Goal: Transaction & Acquisition: Purchase product/service

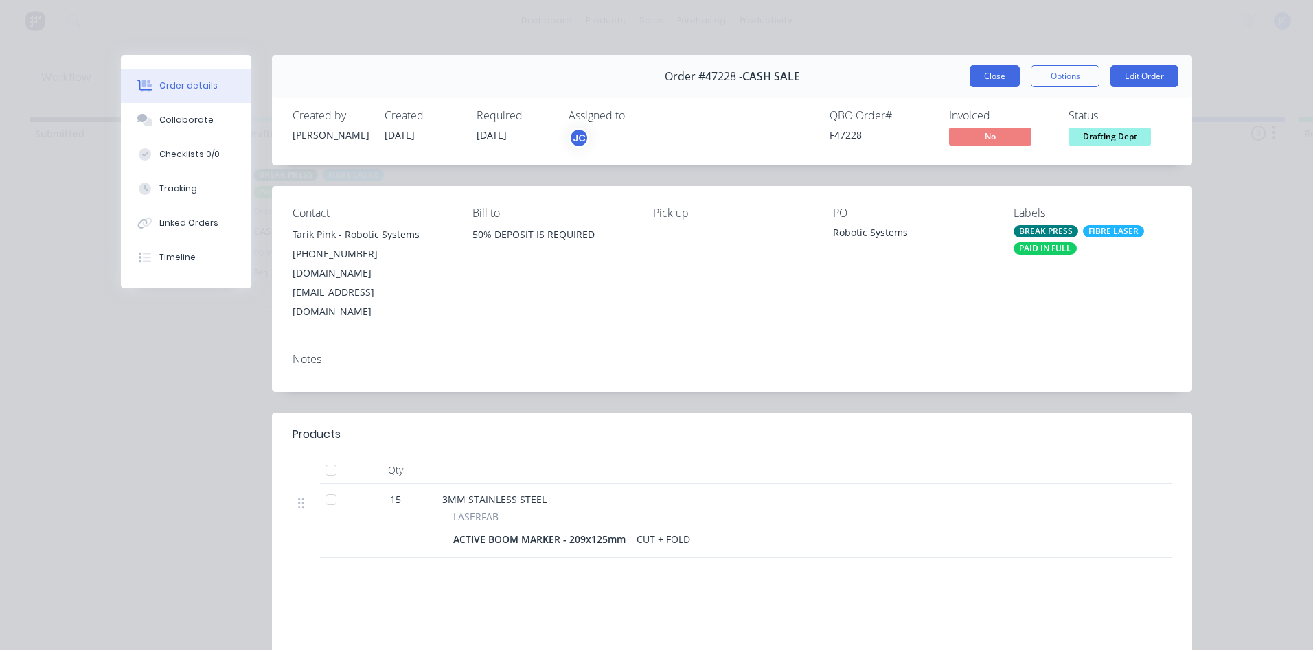
click at [979, 76] on button "Close" at bounding box center [994, 76] width 50 height 22
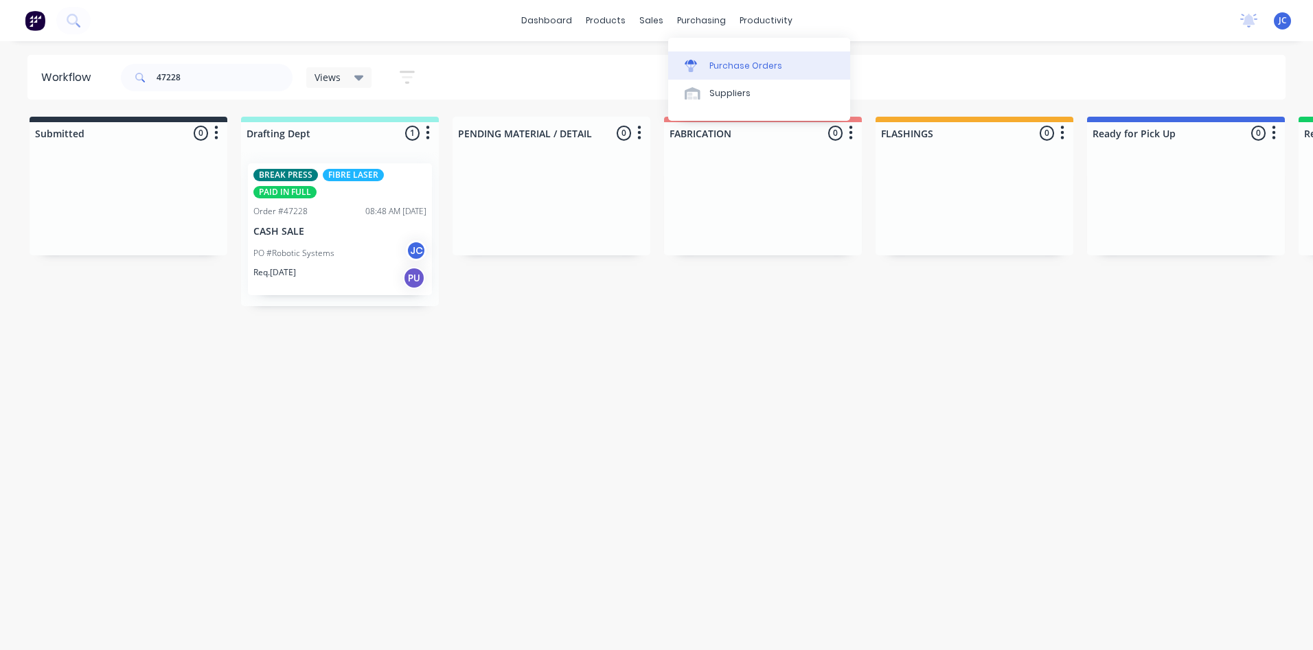
click at [722, 65] on div "Purchase Orders" at bounding box center [745, 66] width 73 height 12
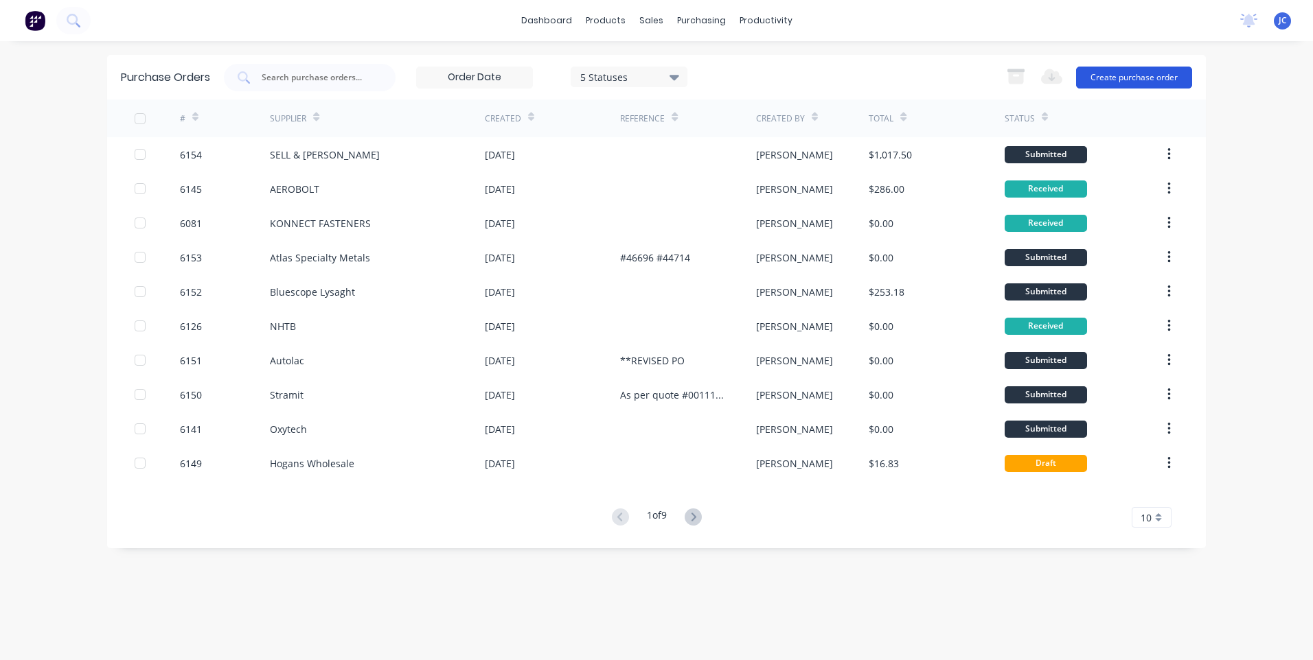
click at [1105, 76] on button "Create purchase order" at bounding box center [1134, 78] width 116 height 22
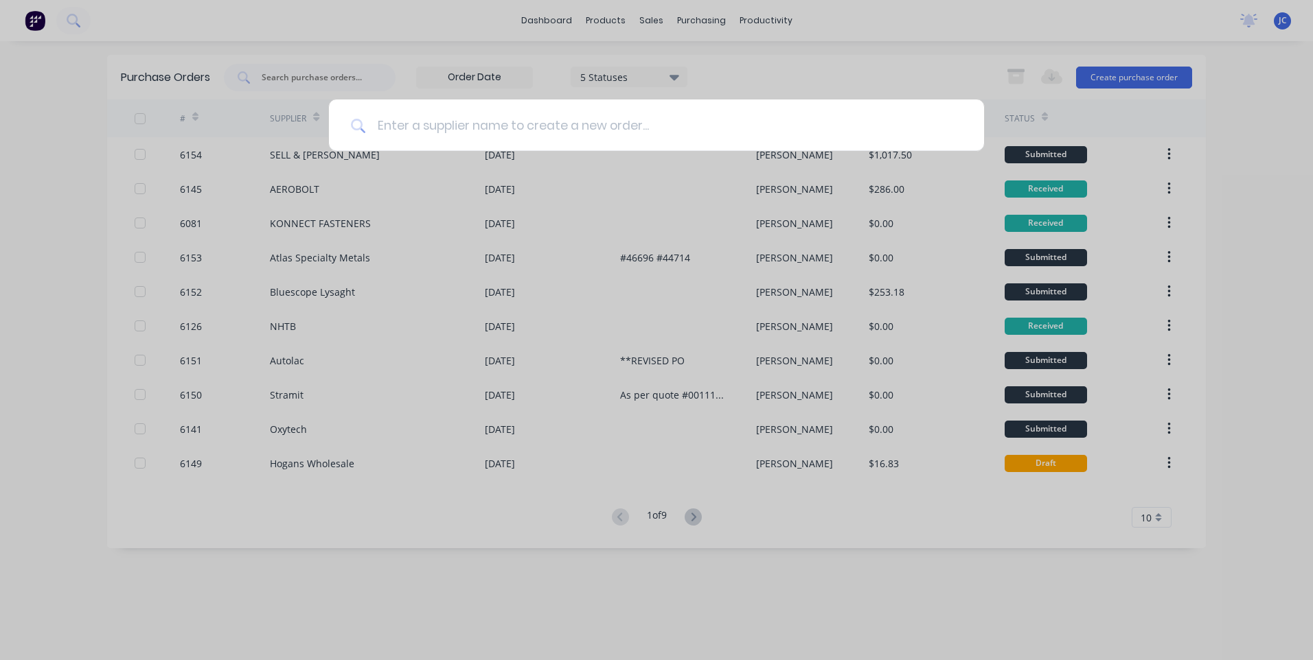
click at [625, 125] on input at bounding box center [664, 125] width 596 height 51
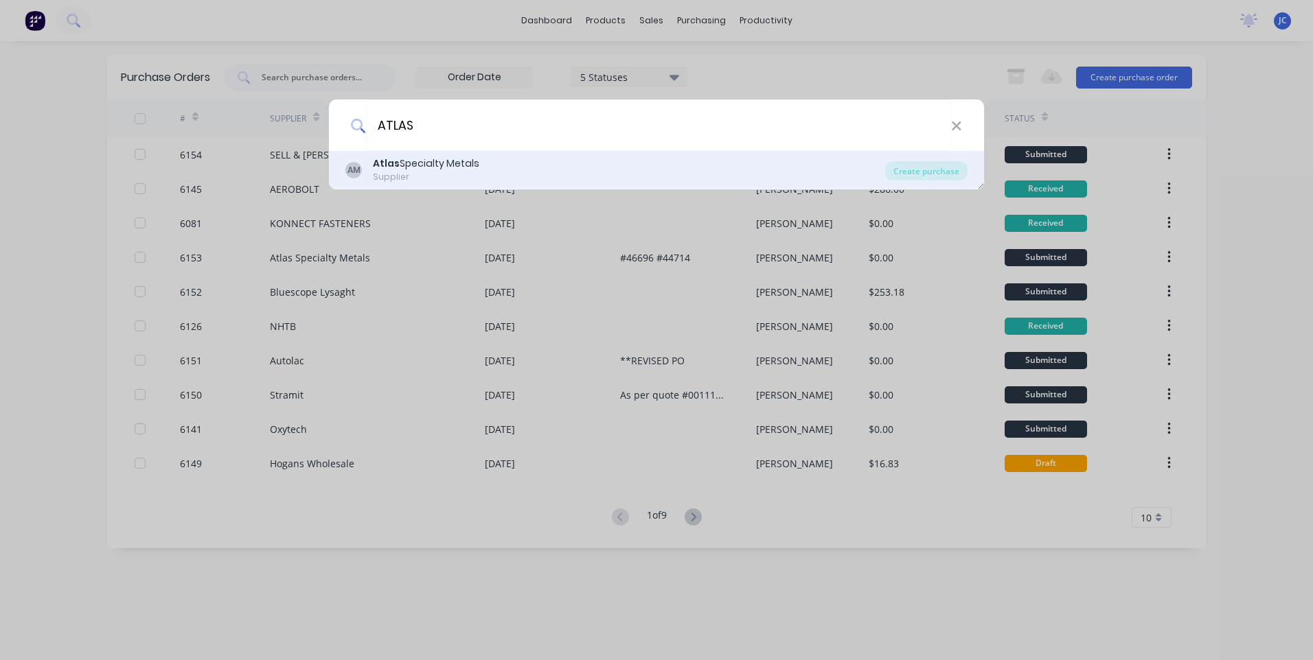
type input "ATLAS"
click at [380, 163] on b "Atlas" at bounding box center [386, 164] width 27 height 14
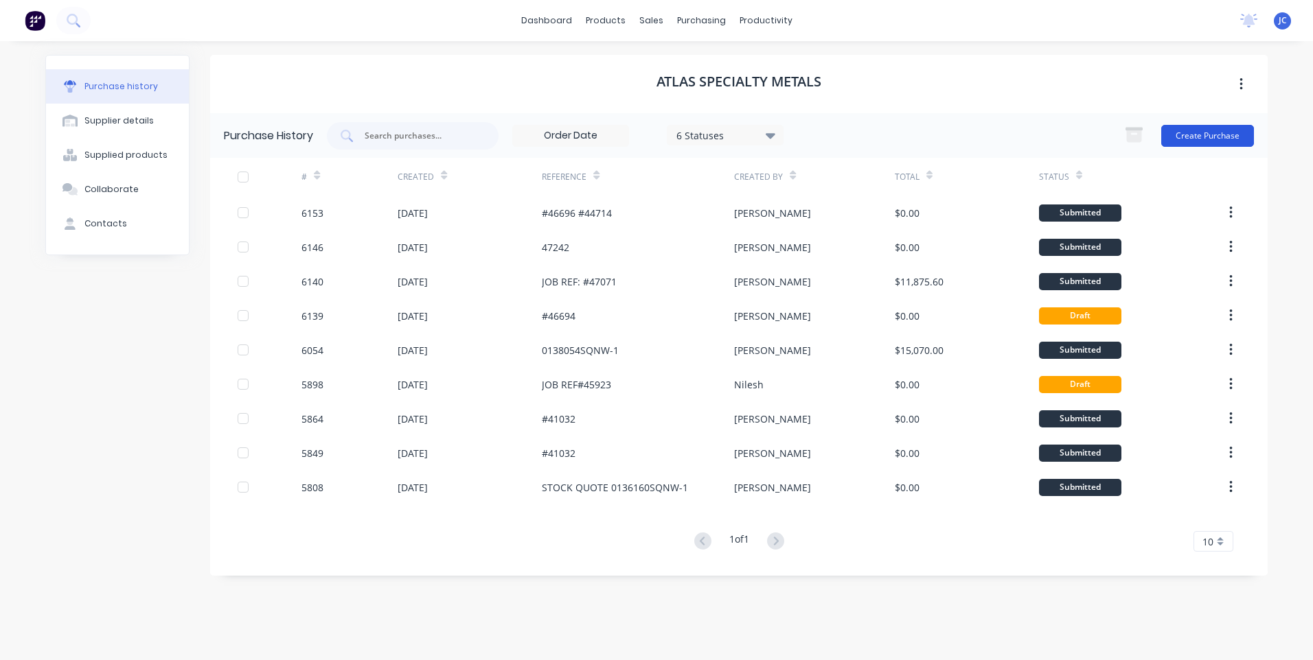
click at [1202, 127] on button "Create Purchase" at bounding box center [1207, 136] width 93 height 22
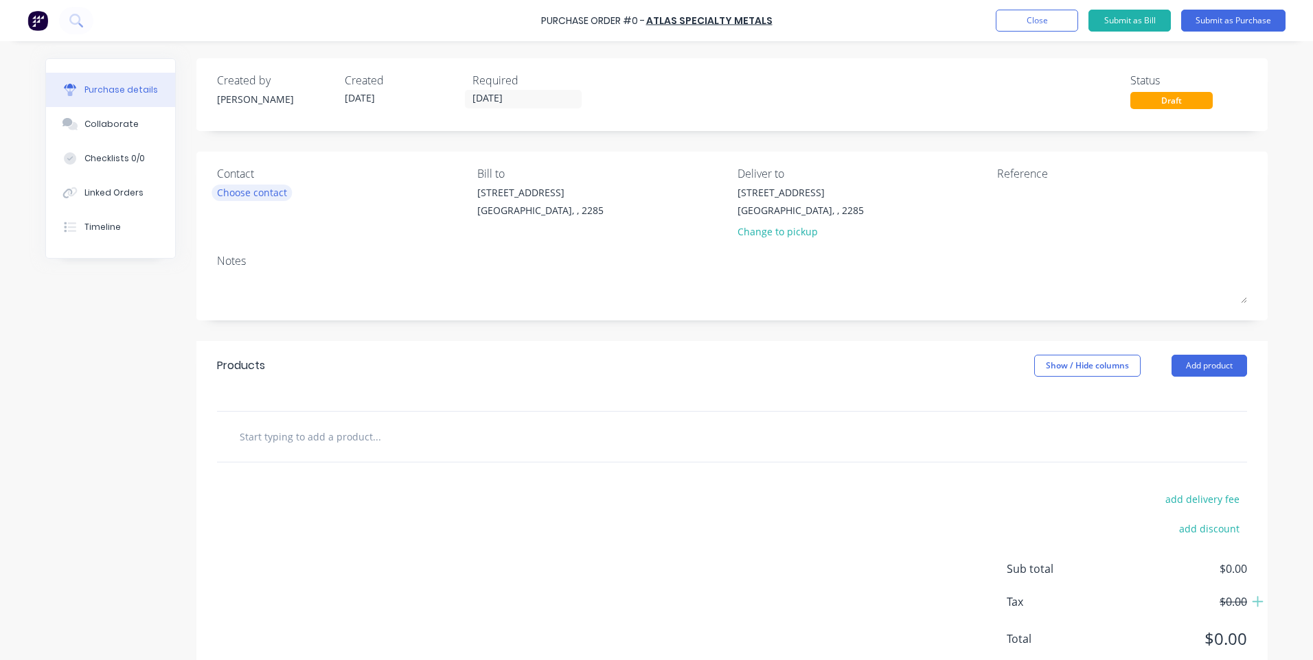
click at [260, 191] on div "Choose contact" at bounding box center [252, 192] width 70 height 14
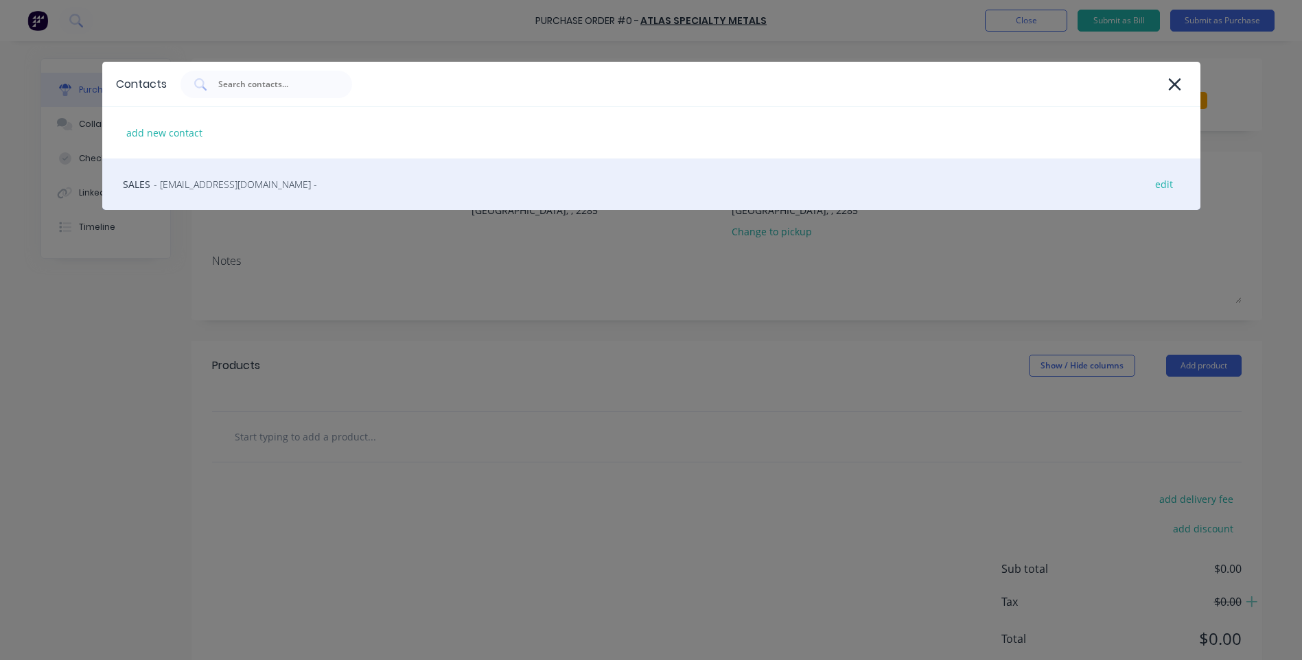
click at [222, 188] on span "- [EMAIL_ADDRESS][DOMAIN_NAME] -" at bounding box center [235, 184] width 163 height 14
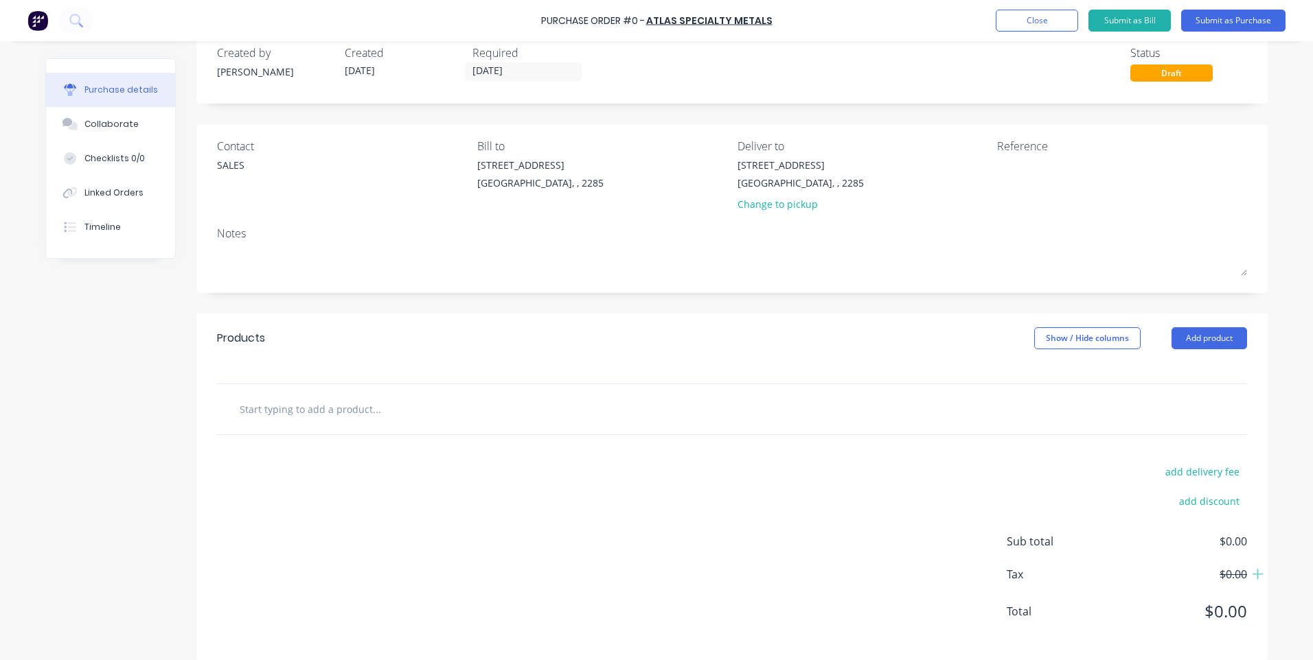
scroll to position [42, 0]
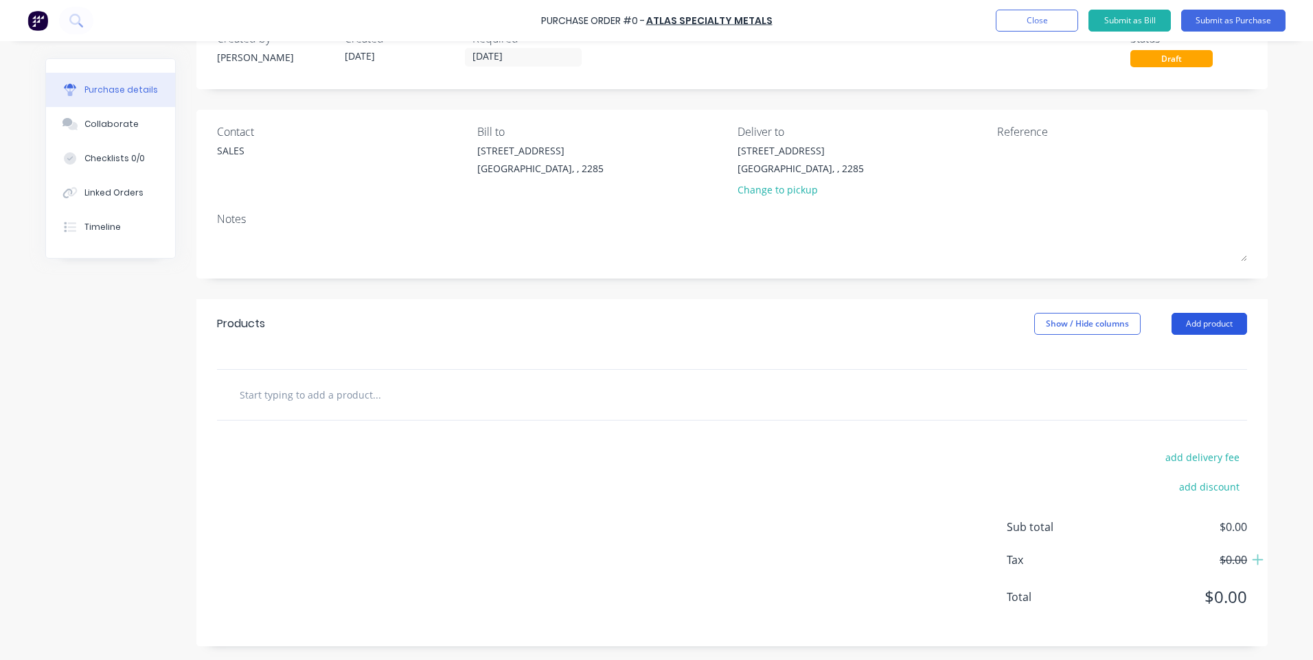
click at [1195, 330] on button "Add product" at bounding box center [1209, 324] width 76 height 22
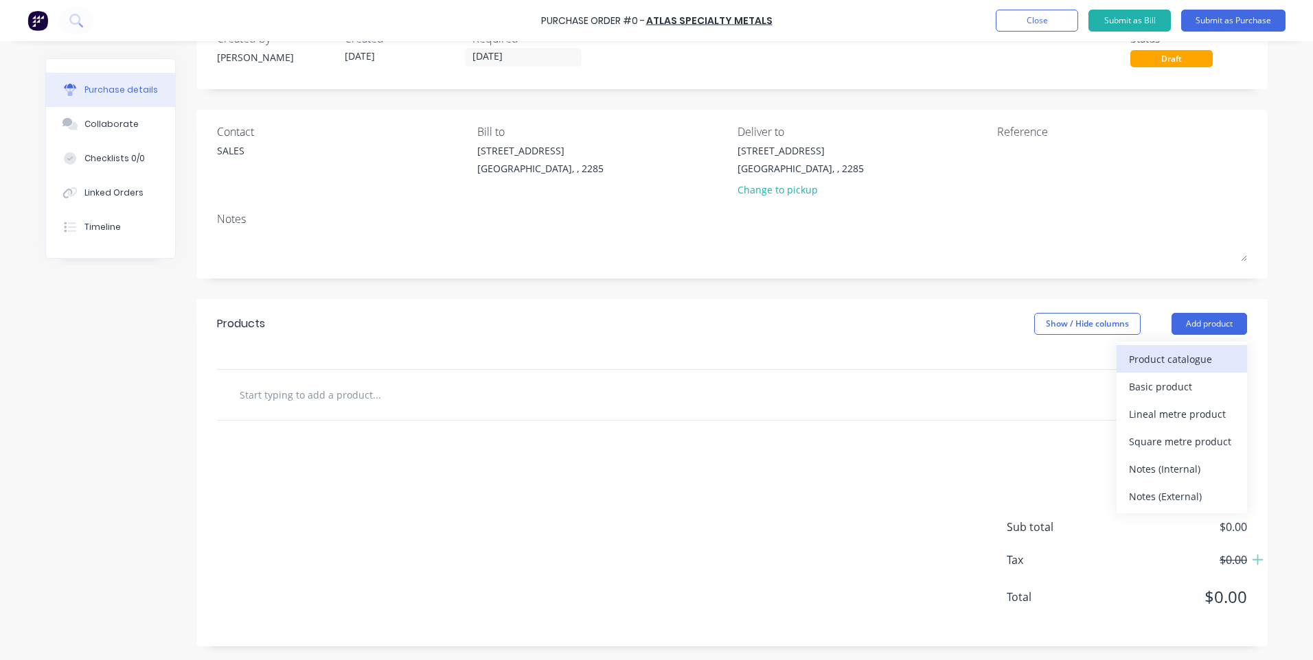
click at [1149, 364] on div "Product catalogue" at bounding box center [1182, 359] width 106 height 20
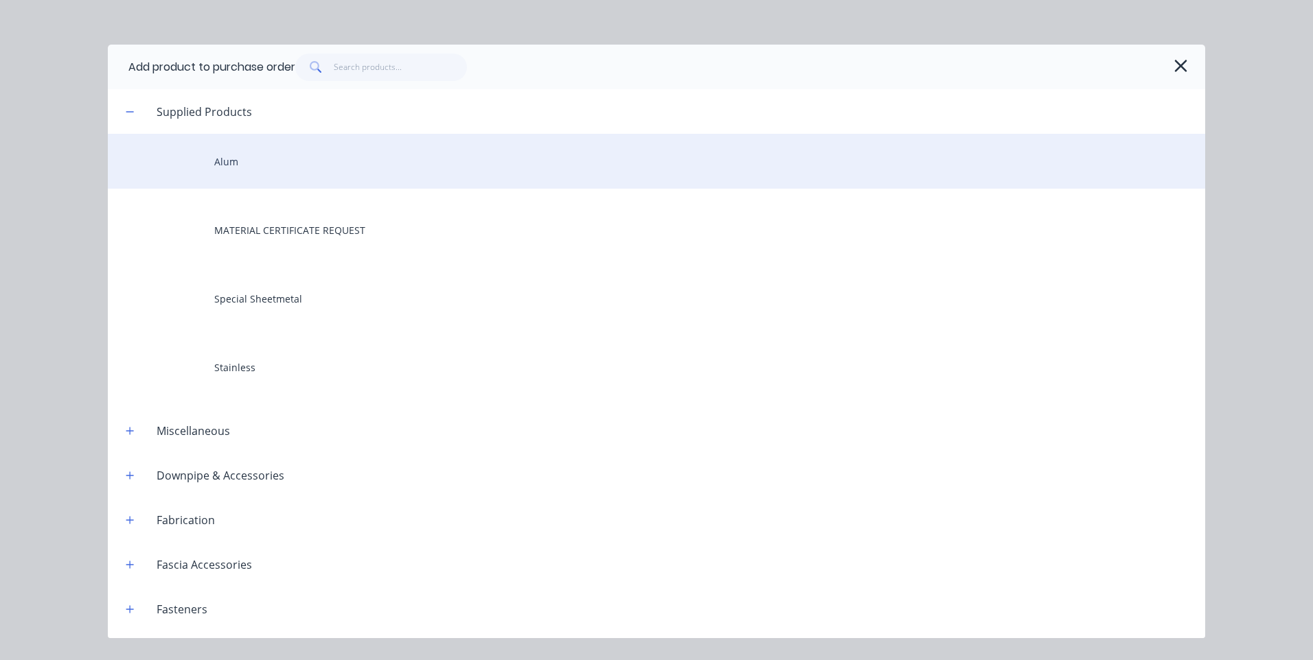
click at [243, 164] on div "Alum" at bounding box center [656, 161] width 1097 height 55
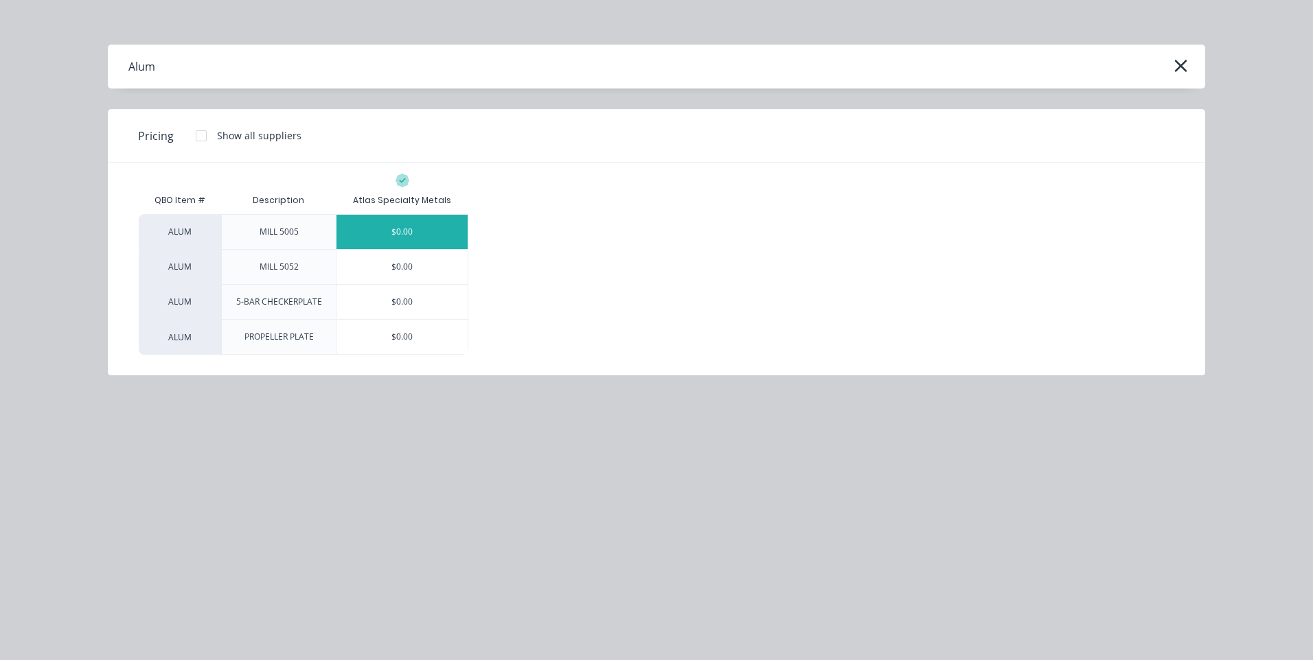
click at [400, 232] on div "$0.00" at bounding box center [401, 232] width 131 height 34
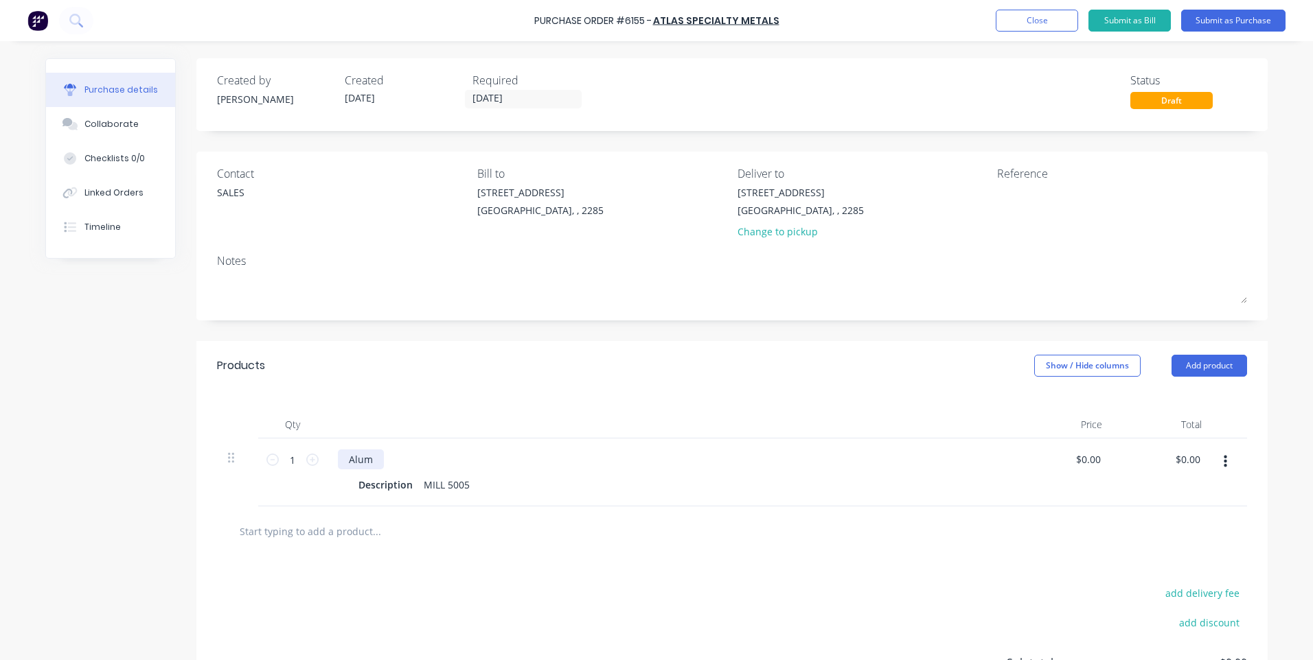
click at [376, 461] on div "Alum" at bounding box center [361, 460] width 46 height 20
drag, startPoint x: 373, startPoint y: 459, endPoint x: 338, endPoint y: 461, distance: 34.4
click at [338, 461] on div "Alum" at bounding box center [361, 460] width 46 height 20
click at [747, 228] on div "Change to pickup" at bounding box center [800, 232] width 126 height 14
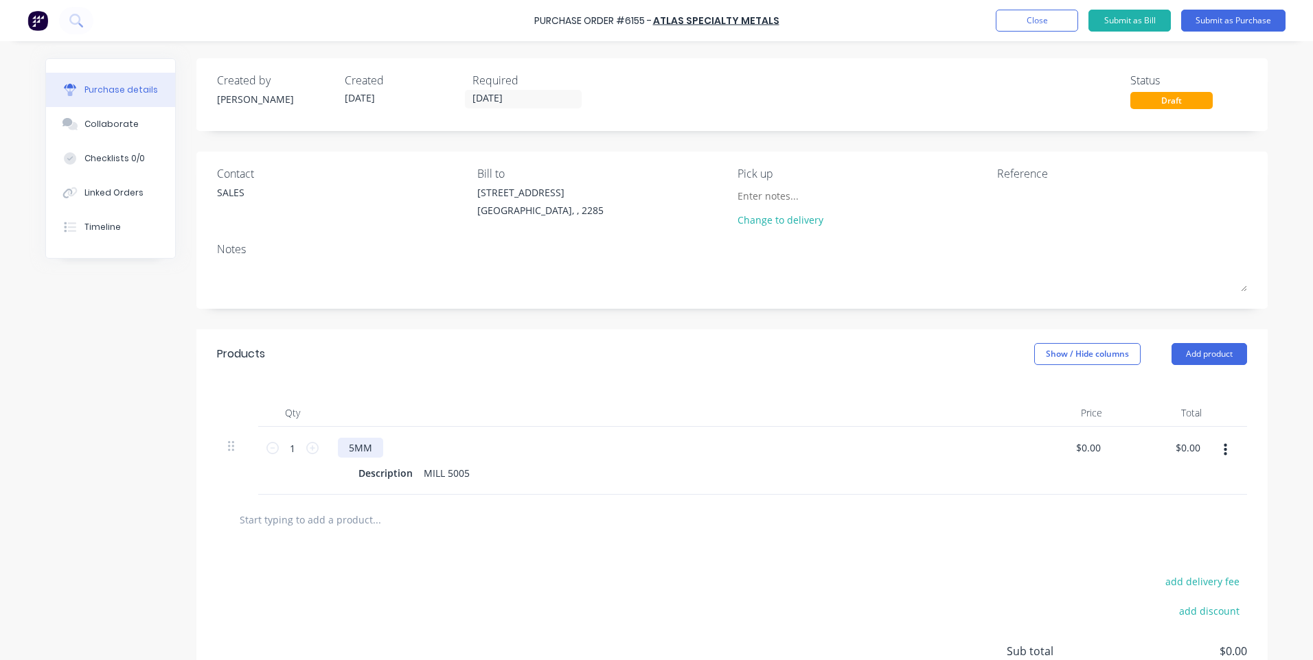
click at [367, 449] on div "5MM" at bounding box center [360, 448] width 45 height 20
drag, startPoint x: 372, startPoint y: 448, endPoint x: 343, endPoint y: 448, distance: 28.8
click at [343, 448] on div "5MM" at bounding box center [360, 448] width 45 height 20
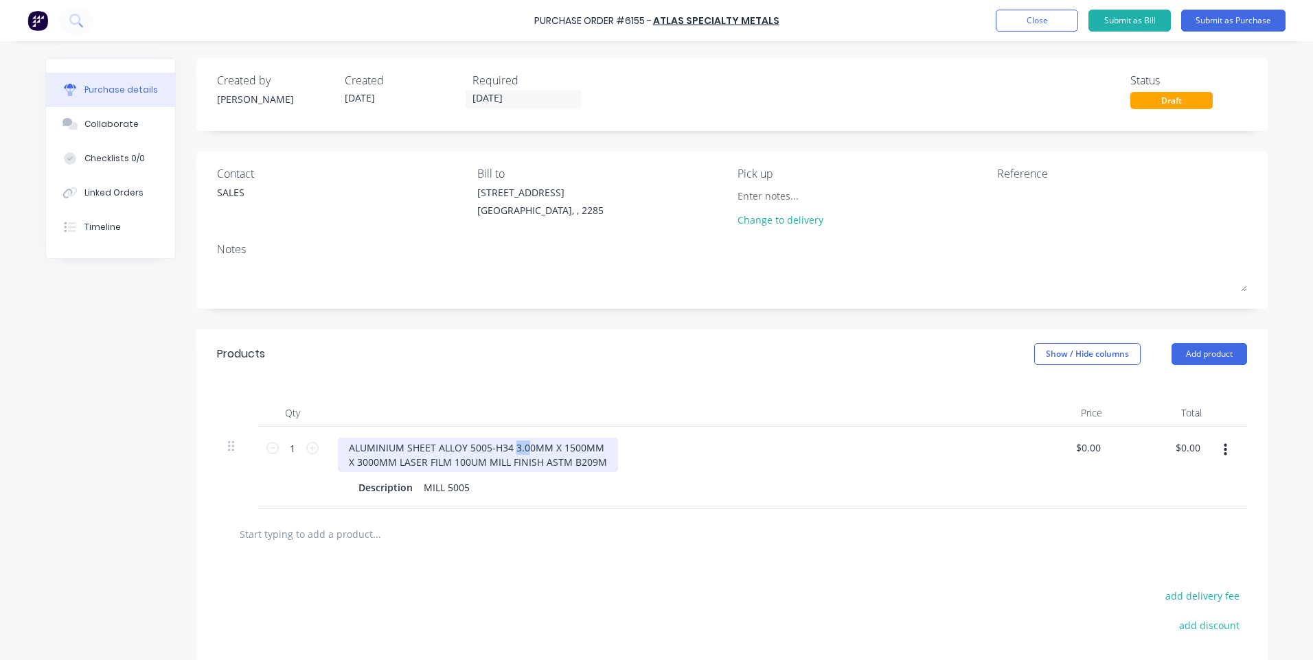
drag, startPoint x: 509, startPoint y: 448, endPoint x: 525, endPoint y: 451, distance: 15.5
click at [525, 451] on div "ALUMINIUM SHEET ALLOY 5005-H34 3.00MM X 1500MM X 3000MM LASER FILM 100UM MILL F…" at bounding box center [478, 455] width 280 height 34
drag, startPoint x: 599, startPoint y: 463, endPoint x: 392, endPoint y: 469, distance: 206.8
click at [392, 469] on div "ALUMINIUM SHEET ALLOY 5005-H34 3.00MM X 1500MM X 3000MM LASER FILM 100UM MILL F…" at bounding box center [478, 455] width 280 height 34
click at [344, 448] on div "ALUMINIUM SHEET ALLOY 5005-H34 X 1500MM X 3000MM" at bounding box center [457, 455] width 238 height 34
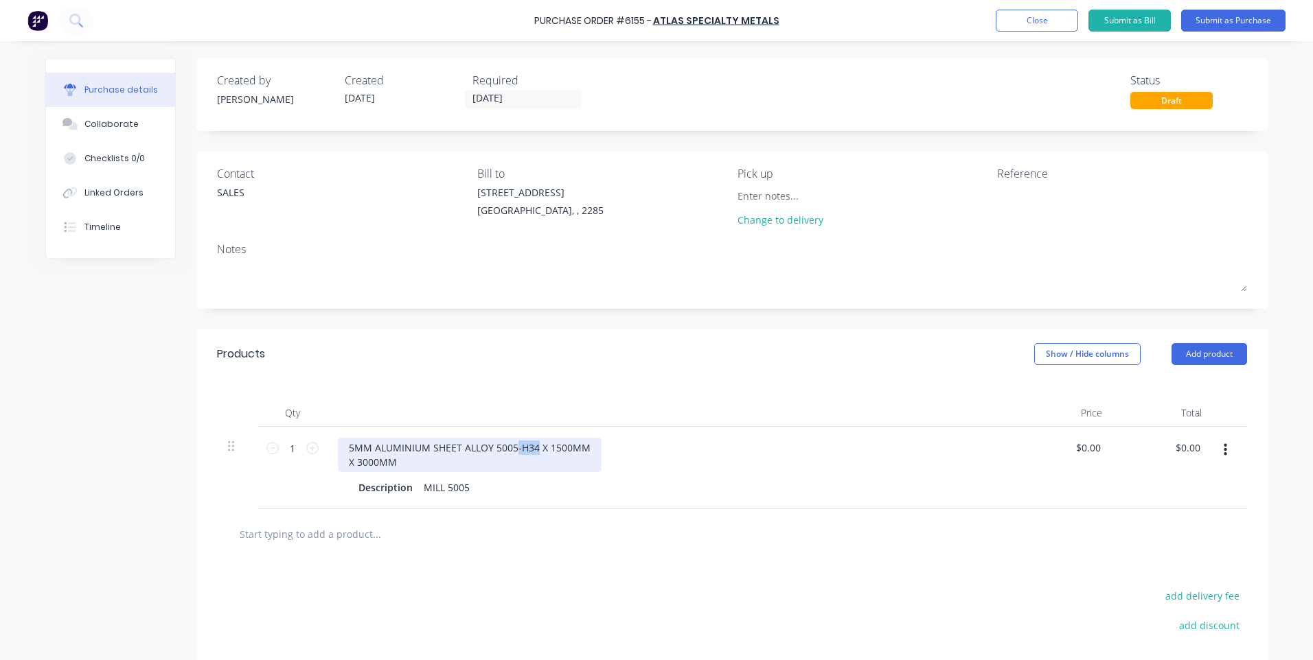
drag, startPoint x: 531, startPoint y: 446, endPoint x: 512, endPoint y: 455, distance: 21.5
click at [510, 454] on div "5MM ALUMINIUM SHEET ALLOY 5005-H34 X 1500MM X 3000MM" at bounding box center [470, 455] width 264 height 34
drag, startPoint x: 485, startPoint y: 448, endPoint x: 459, endPoint y: 453, distance: 27.2
click at [459, 453] on div "5MM ALUMINIUM SHEET ALLOY 5005 X 1500MM X 3000MM" at bounding box center [459, 455] width 242 height 34
click at [481, 447] on div "5MM ALUMINIUM SHEET 5005 X 1500MM X 3000MM" at bounding box center [443, 455] width 211 height 34
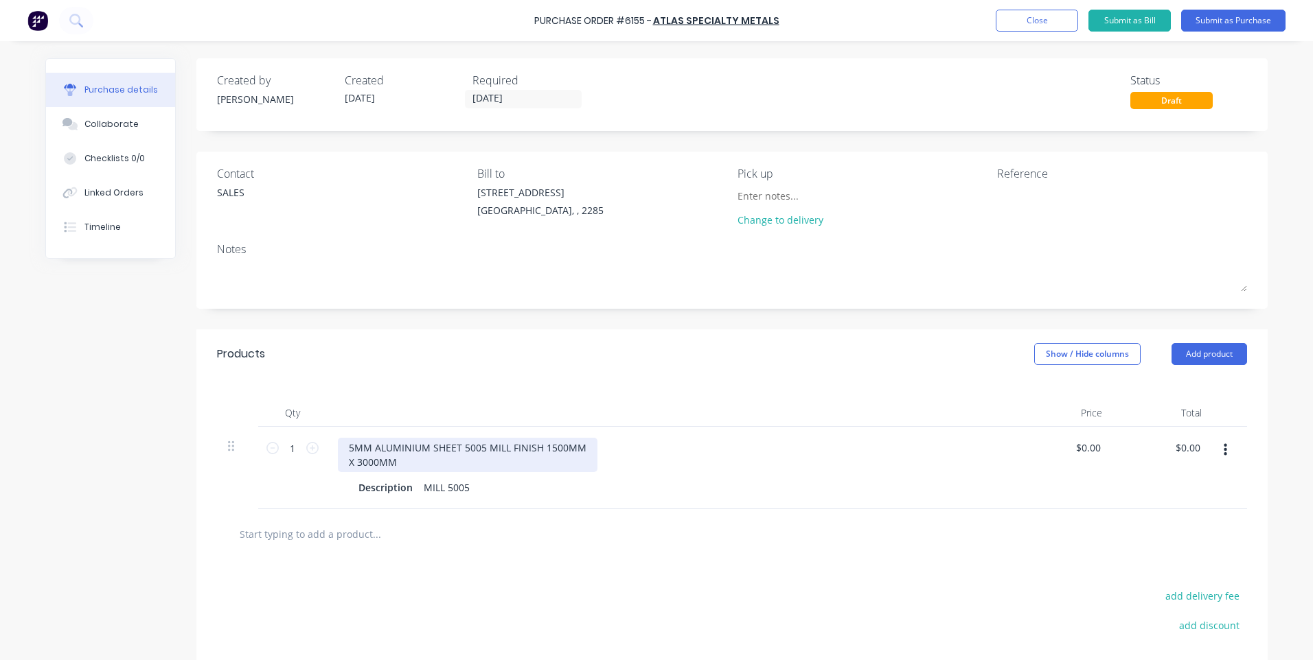
click at [490, 460] on div "5MM ALUMINIUM SHEET 5005 MILL FINISH 1500MM X 3000MM" at bounding box center [468, 455] width 260 height 34
click at [657, 478] on div "Description MILL 5005" at bounding box center [667, 488] width 629 height 20
click at [451, 464] on div "5MM ALUMINIUM SHEET 5005 MILL FINISH 1500MM X 3000MM WITH FILM" at bounding box center [468, 455] width 260 height 34
drag, startPoint x: 417, startPoint y: 463, endPoint x: 395, endPoint y: 461, distance: 22.8
click at [395, 461] on div "5MM ALUMINIUM SHEET 5005 MILL FINISH 1500MM X 3000MM WITH FILM" at bounding box center [468, 455] width 260 height 34
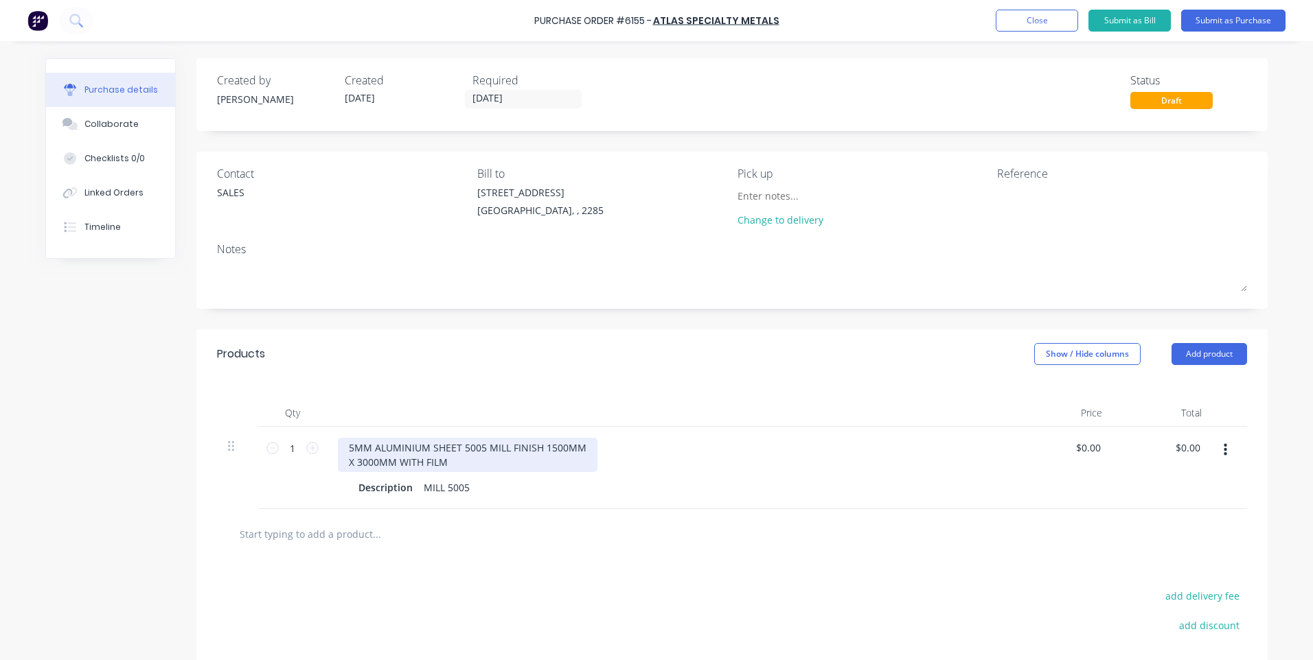
click at [465, 463] on div "5MM ALUMINIUM SHEET 5005 MILL FINISH 1500MM X 3000MM WITH FILM" at bounding box center [468, 455] width 260 height 34
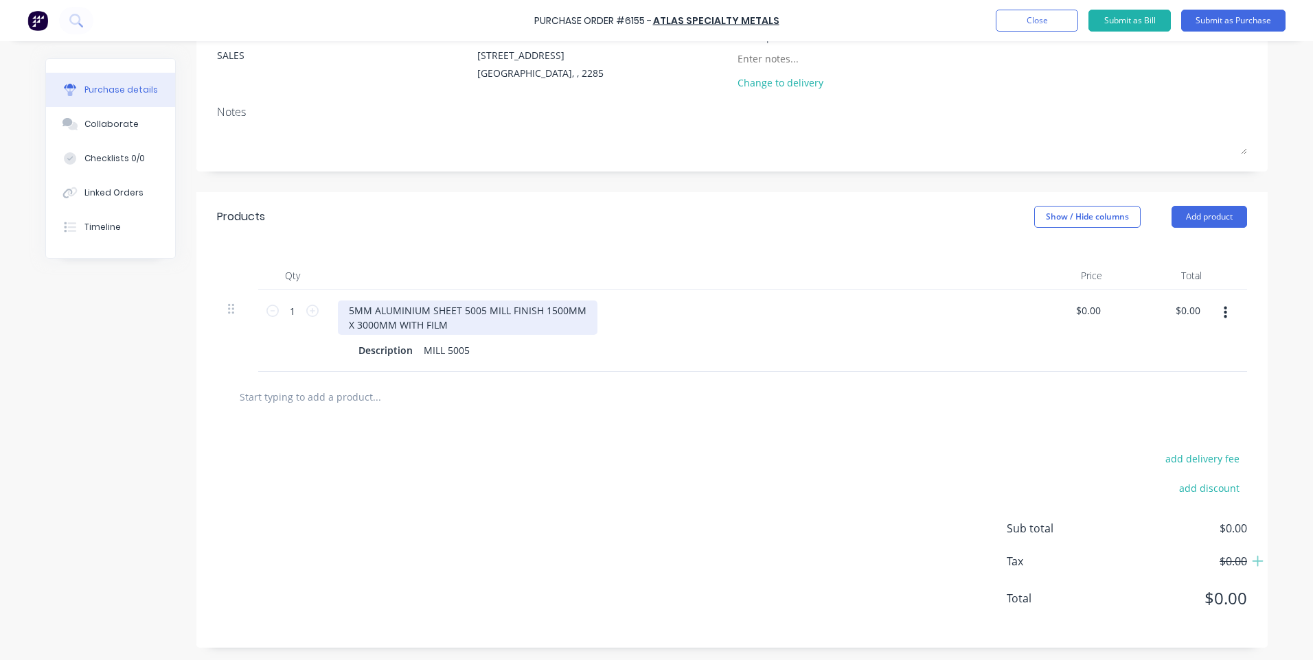
scroll to position [139, 0]
click at [718, 260] on div "Qty Price Total 1 1 5MM ALUMINIUM SHEET 5005 MILL FINISH 1500MM X 3000MM WITH F…" at bounding box center [731, 305] width 1071 height 130
click at [471, 316] on div "5MM ALUMINIUM SHEET 5005 MILL FINISH 1500MM X 3000MM WITH FILM" at bounding box center [468, 316] width 260 height 34
drag, startPoint x: 537, startPoint y: 308, endPoint x: 389, endPoint y: 324, distance: 148.5
click at [389, 324] on div "5MM ALUMINIUM SHEET 5005 MILL FINISH 1500MM X 3000MM WITH FILM" at bounding box center [468, 316] width 260 height 34
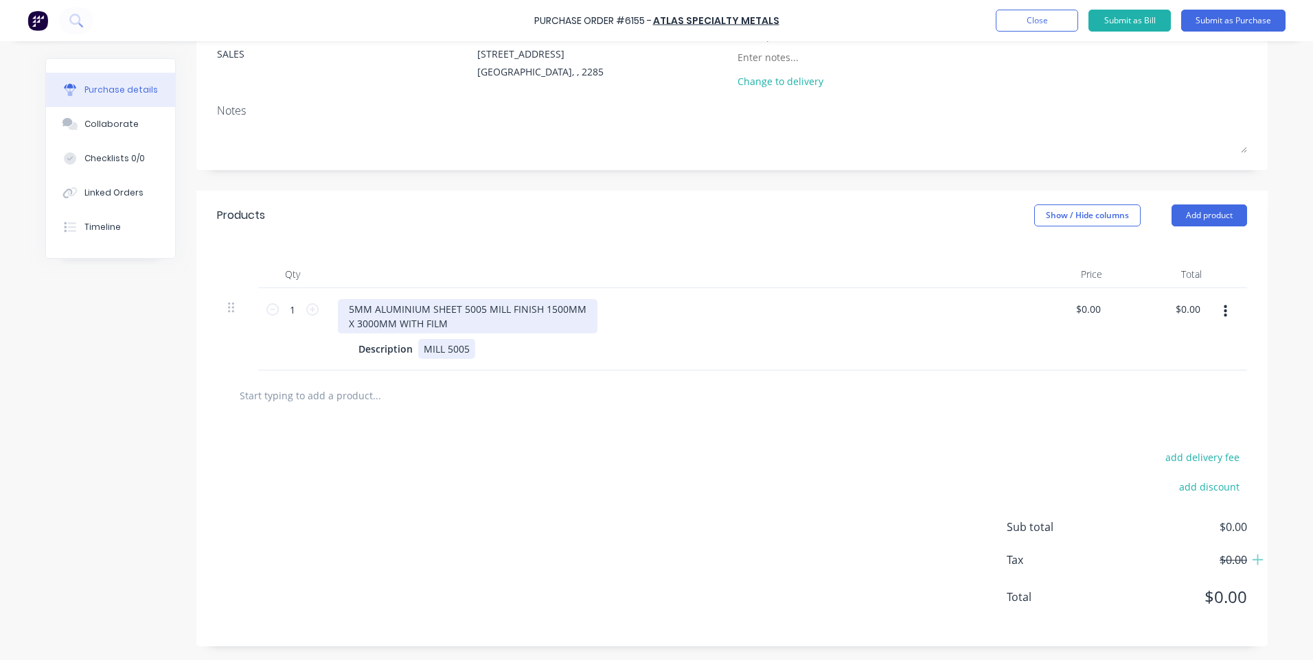
scroll to position [124, 0]
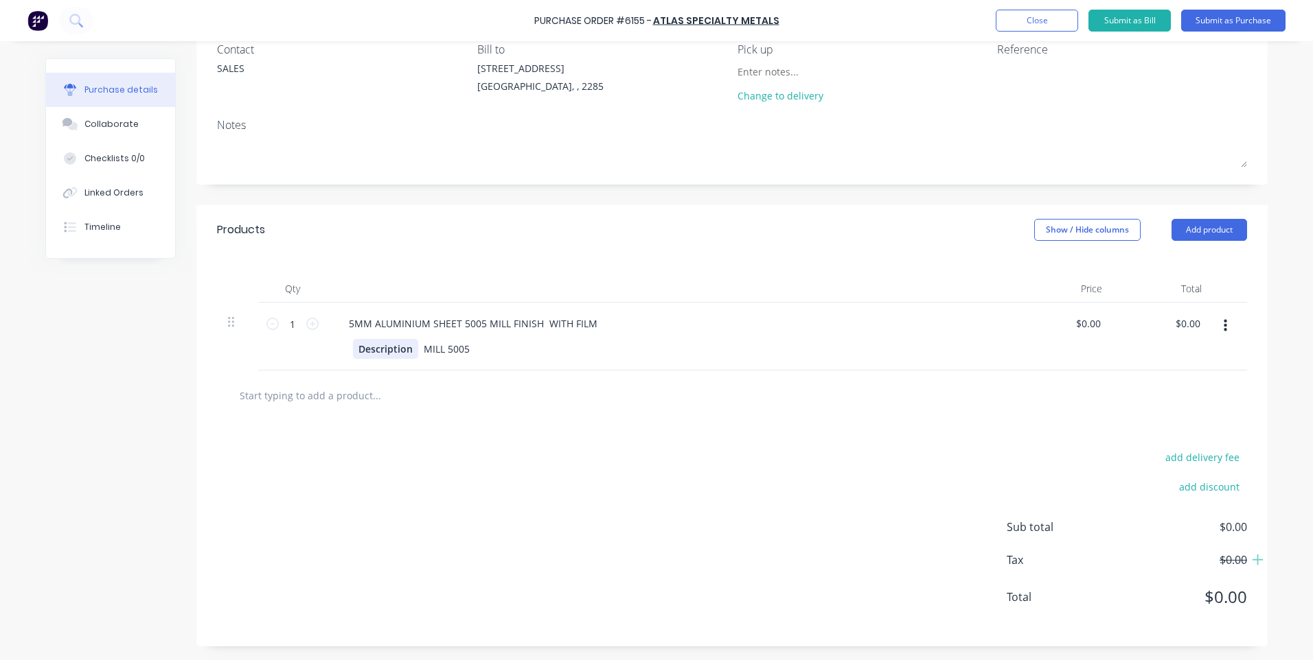
click at [380, 349] on div "Description" at bounding box center [385, 349] width 65 height 20
paste div
drag, startPoint x: 482, startPoint y: 323, endPoint x: 601, endPoint y: 323, distance: 118.8
click at [601, 323] on div "5MM ALUMINIUM SHEET 5005 MILL FINISH WITH FILM" at bounding box center [670, 324] width 665 height 20
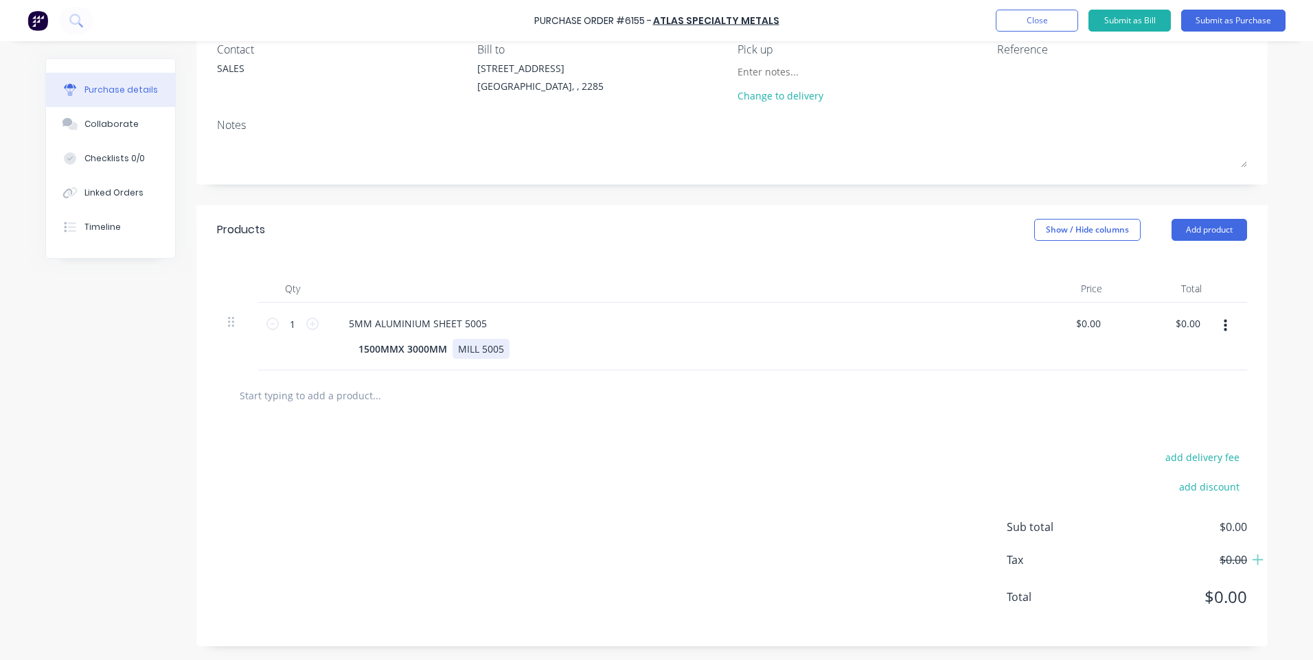
click at [496, 350] on div "MILL 5005" at bounding box center [480, 349] width 57 height 20
drag, startPoint x: 499, startPoint y: 350, endPoint x: 450, endPoint y: 348, distance: 49.5
click at [452, 348] on div "MILL 5005" at bounding box center [480, 349] width 57 height 20
click at [483, 323] on div "5MM ALUMINIUM SHEET 5005" at bounding box center [418, 324] width 160 height 20
click at [549, 394] on div at bounding box center [434, 395] width 412 height 27
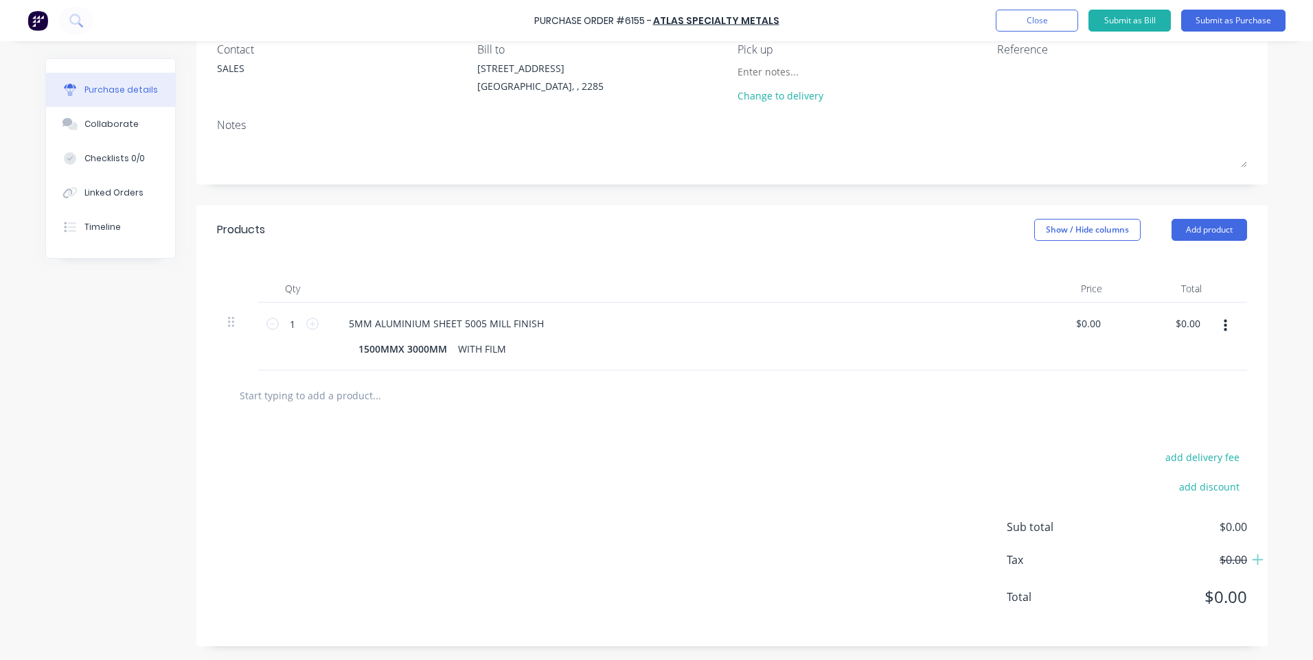
scroll to position [0, 0]
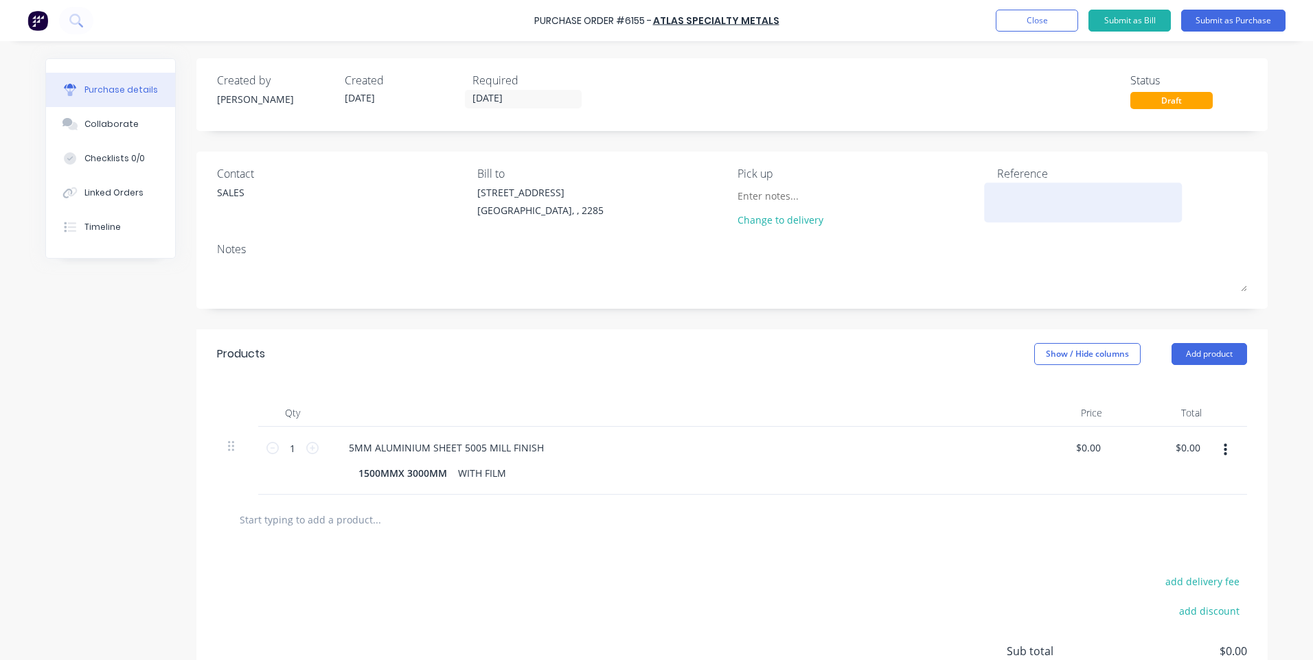
click at [1024, 209] on textarea at bounding box center [1083, 200] width 172 height 31
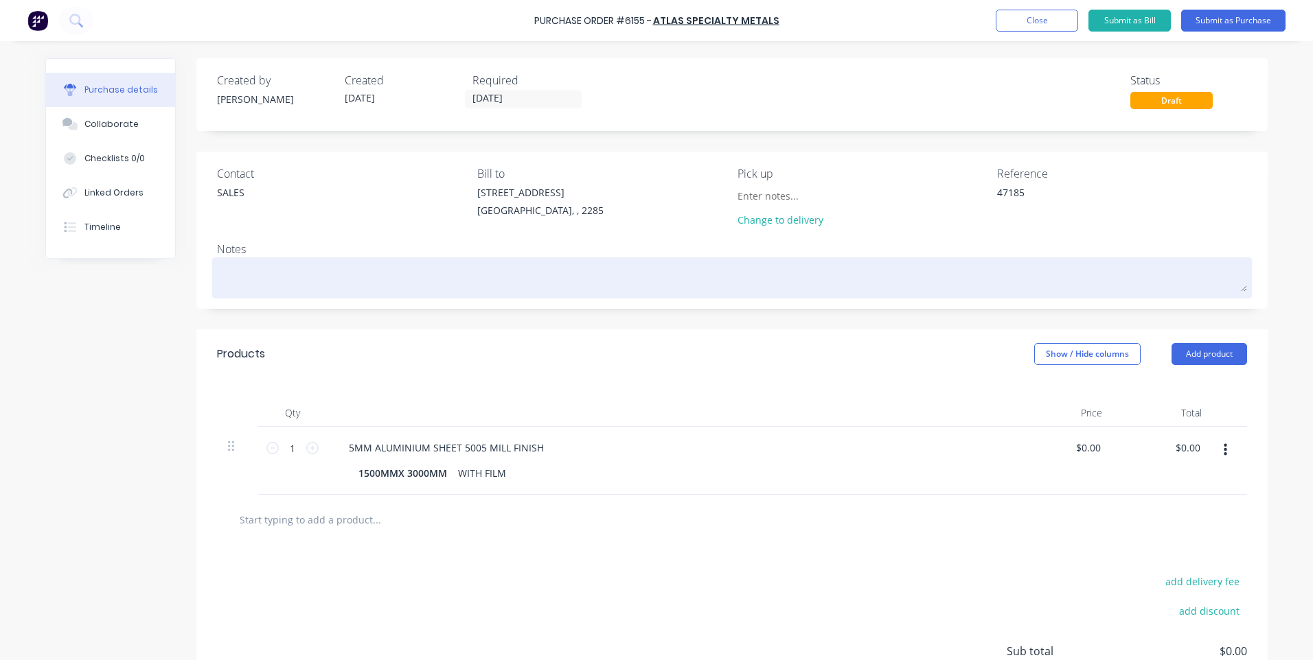
type textarea "47185"
type textarea "x"
type textarea "47185"
click at [949, 290] on textarea at bounding box center [732, 276] width 1030 height 31
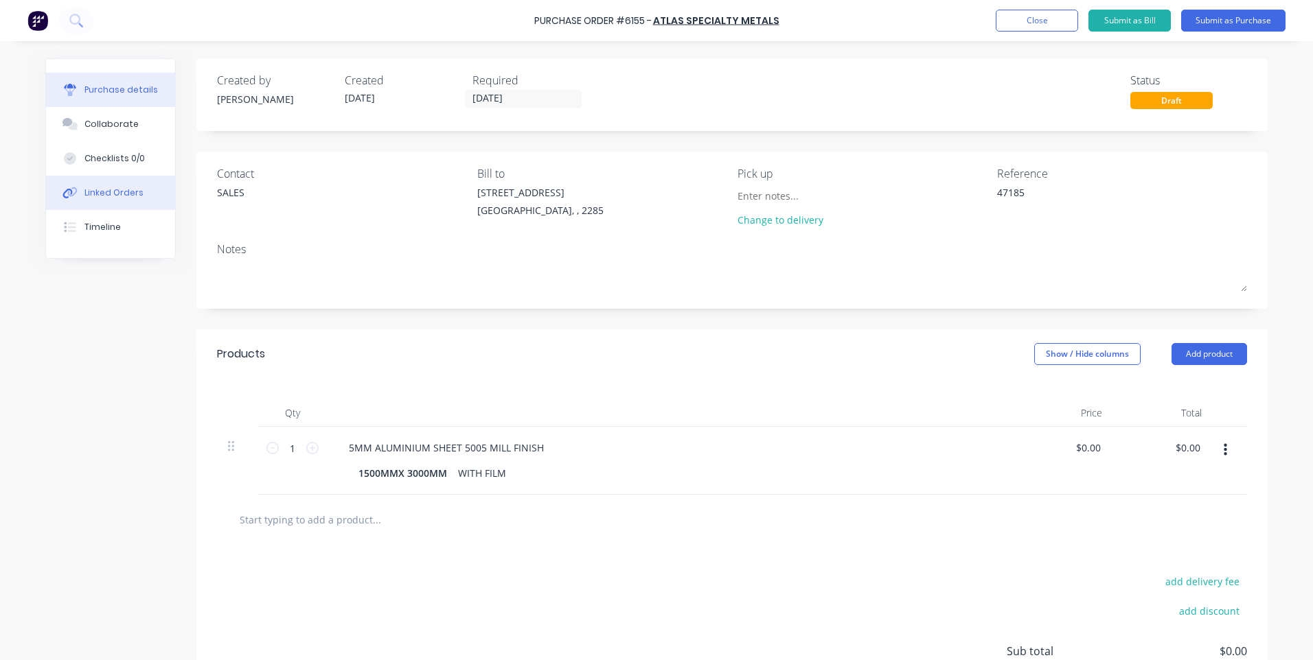
type textarea "x"
click at [107, 192] on div "Linked Orders" at bounding box center [113, 193] width 59 height 12
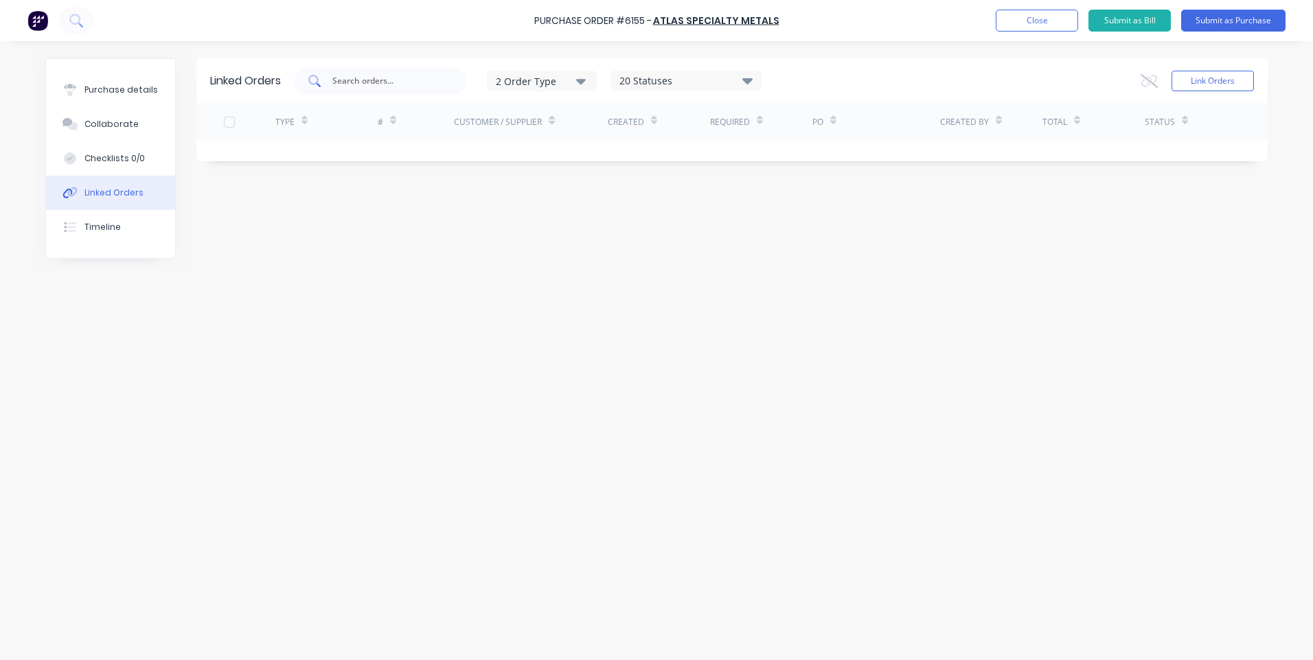
click at [361, 81] on input "text" at bounding box center [388, 81] width 114 height 14
type input "47185"
click at [930, 81] on div "47185 2 Order Type 20 Statuses Sales Order Status All Archived Draft Quote Subm…" at bounding box center [774, 80] width 959 height 27
drag, startPoint x: 380, startPoint y: 84, endPoint x: 319, endPoint y: 86, distance: 61.1
click at [319, 86] on div "47185" at bounding box center [381, 80] width 172 height 27
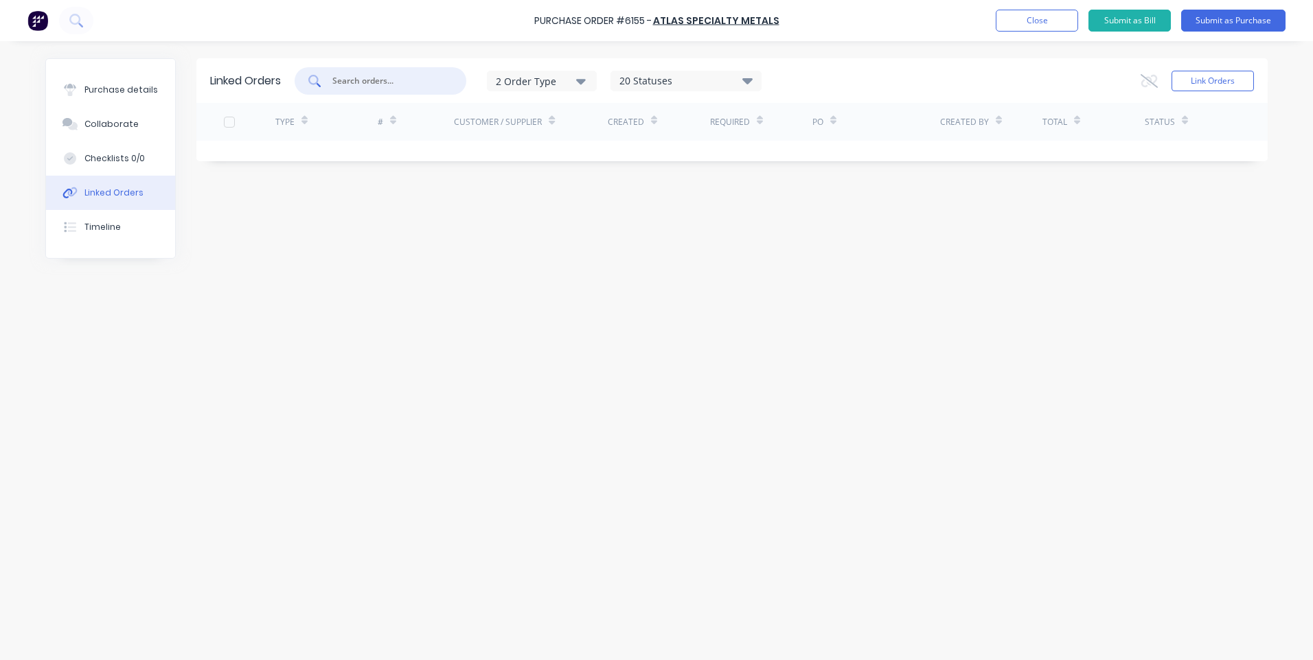
click at [584, 82] on icon "button" at bounding box center [581, 81] width 10 height 5
click at [585, 81] on icon "button" at bounding box center [581, 81] width 10 height 5
click at [769, 78] on div "2 Order Type 20 Statuses Sales Order Status All Archived Draft Quote Submitted …" at bounding box center [774, 80] width 959 height 27
click at [759, 77] on div "20 Statuses" at bounding box center [686, 80] width 150 height 15
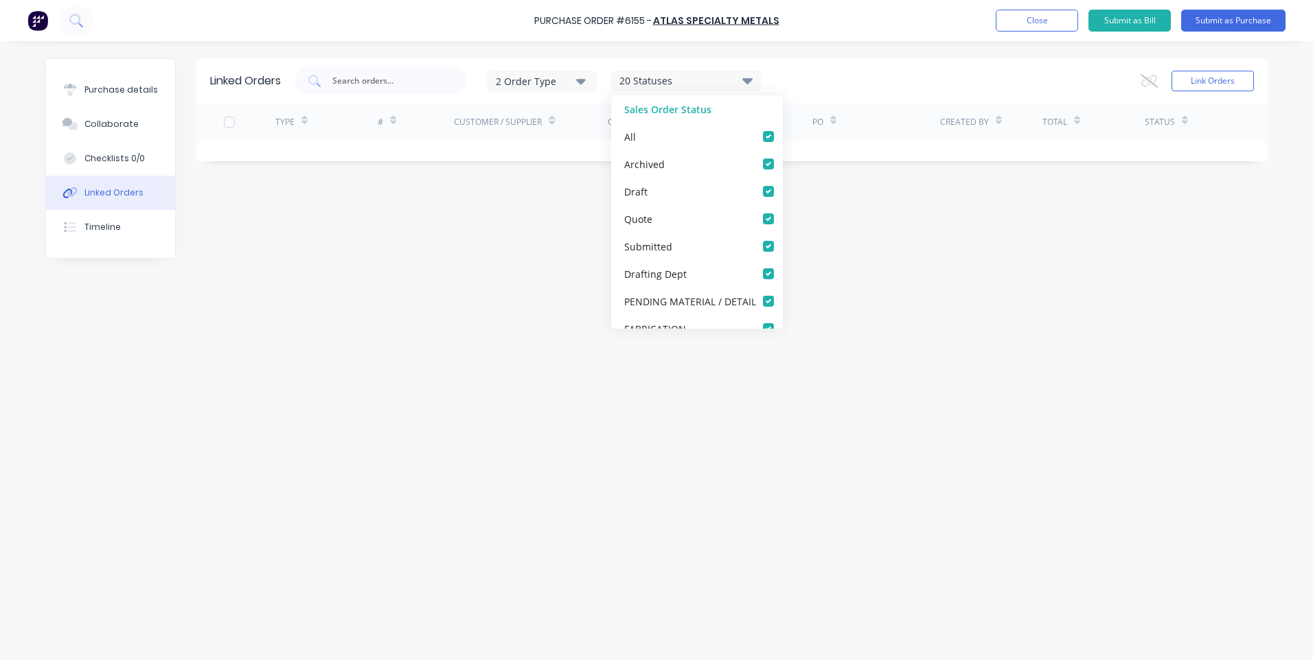
click at [759, 77] on div "20 Statuses" at bounding box center [686, 80] width 150 height 15
click at [854, 81] on div "2 Order Type 20 Statuses Sales Order Status All Archived Draft Quote Submitted …" at bounding box center [774, 80] width 959 height 27
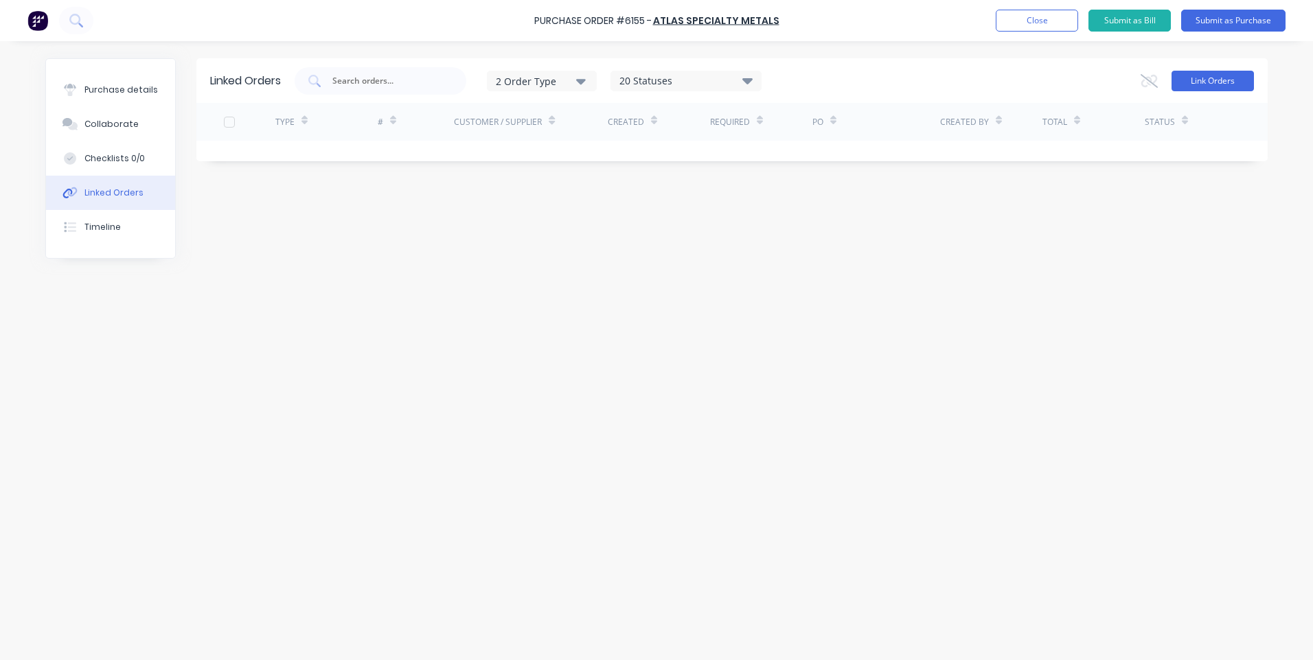
click at [1191, 84] on button "Link Orders" at bounding box center [1212, 81] width 82 height 21
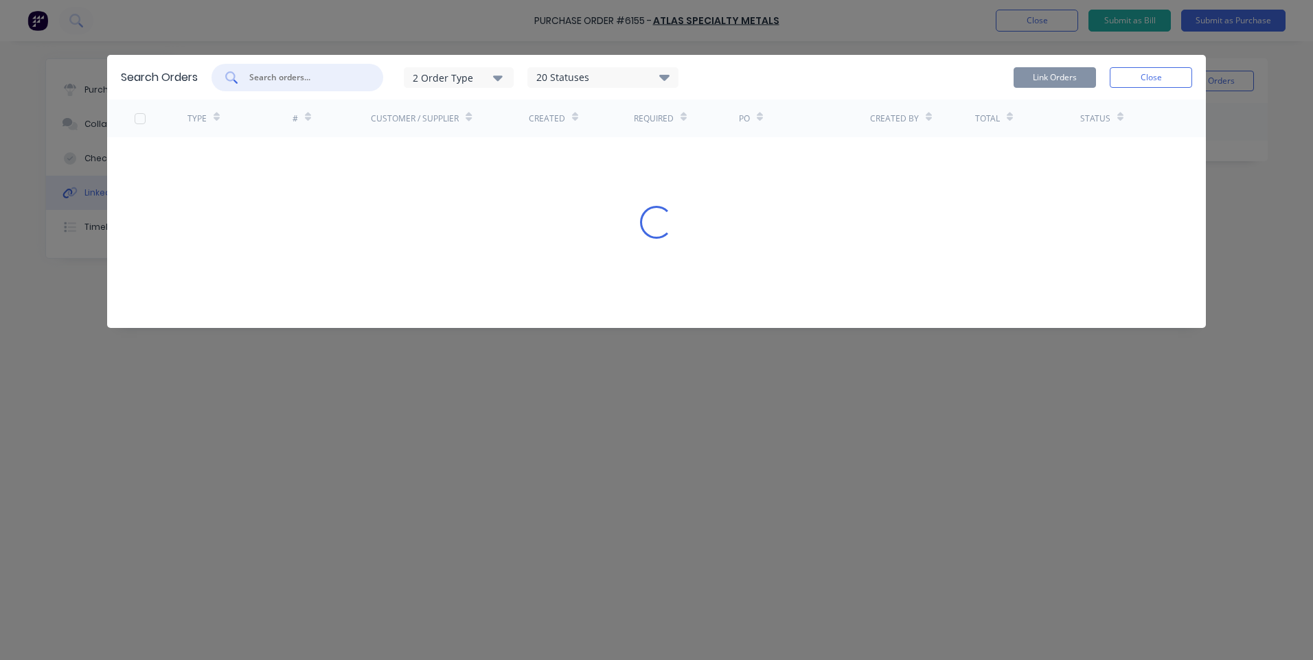
click at [272, 79] on input "text" at bounding box center [305, 78] width 114 height 14
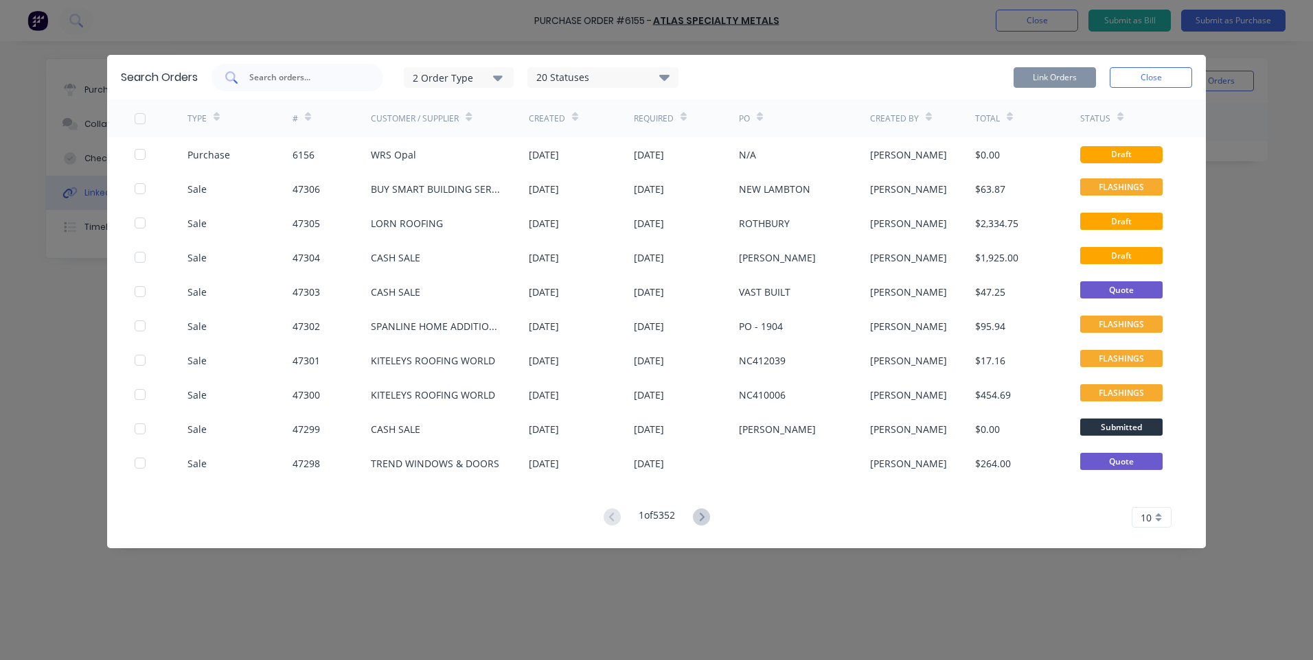
click at [289, 82] on input "text" at bounding box center [305, 78] width 114 height 14
type input "47185"
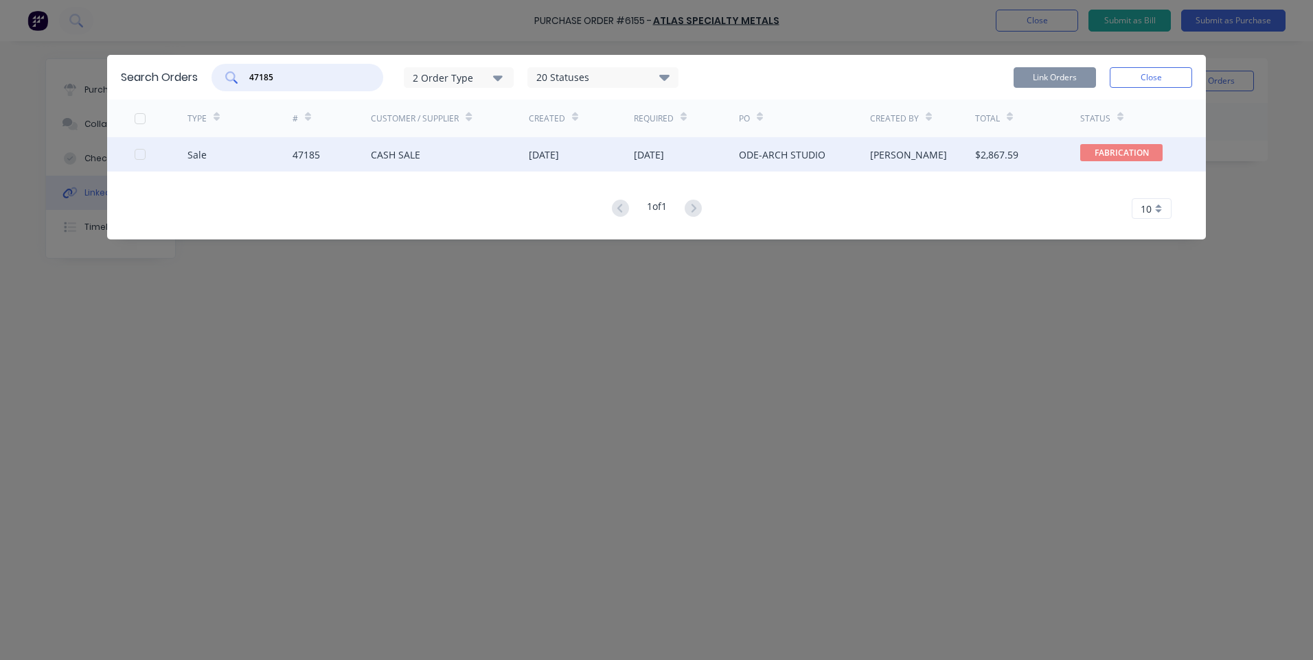
click at [137, 153] on div at bounding box center [139, 154] width 27 height 27
click at [1066, 79] on button "Link Orders" at bounding box center [1054, 77] width 82 height 21
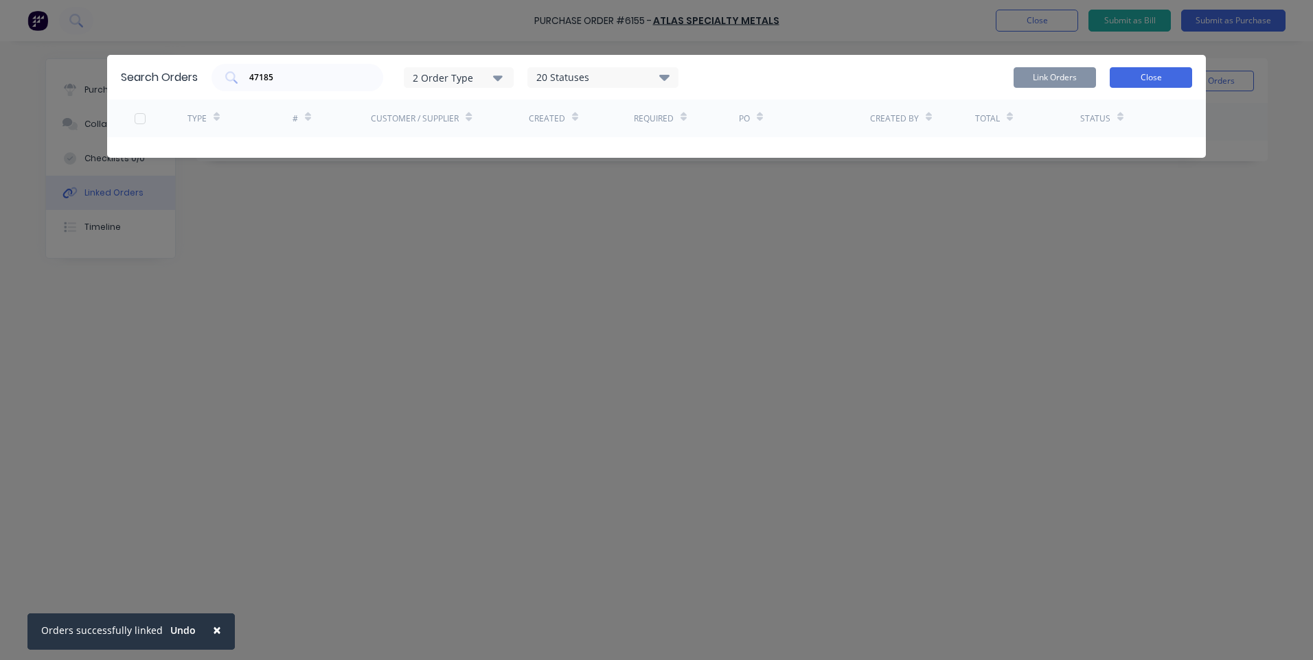
click at [1145, 78] on button "Close" at bounding box center [1151, 77] width 82 height 21
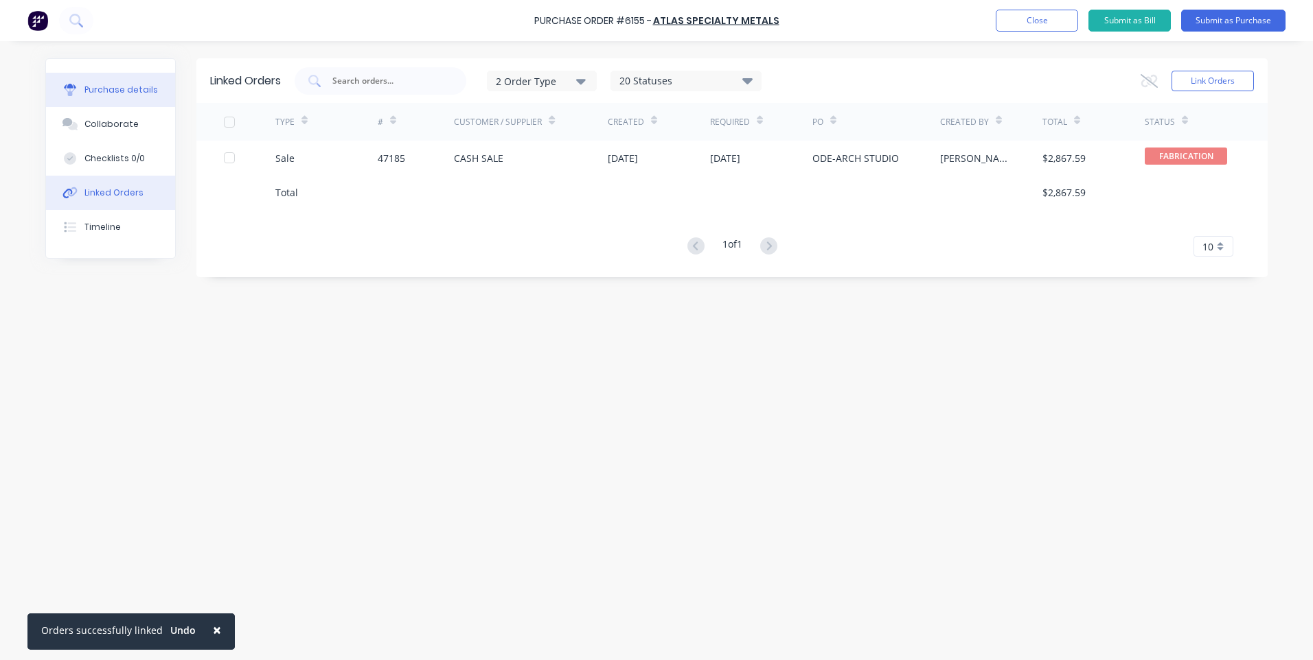
click at [100, 92] on div "Purchase details" at bounding box center [120, 90] width 73 height 12
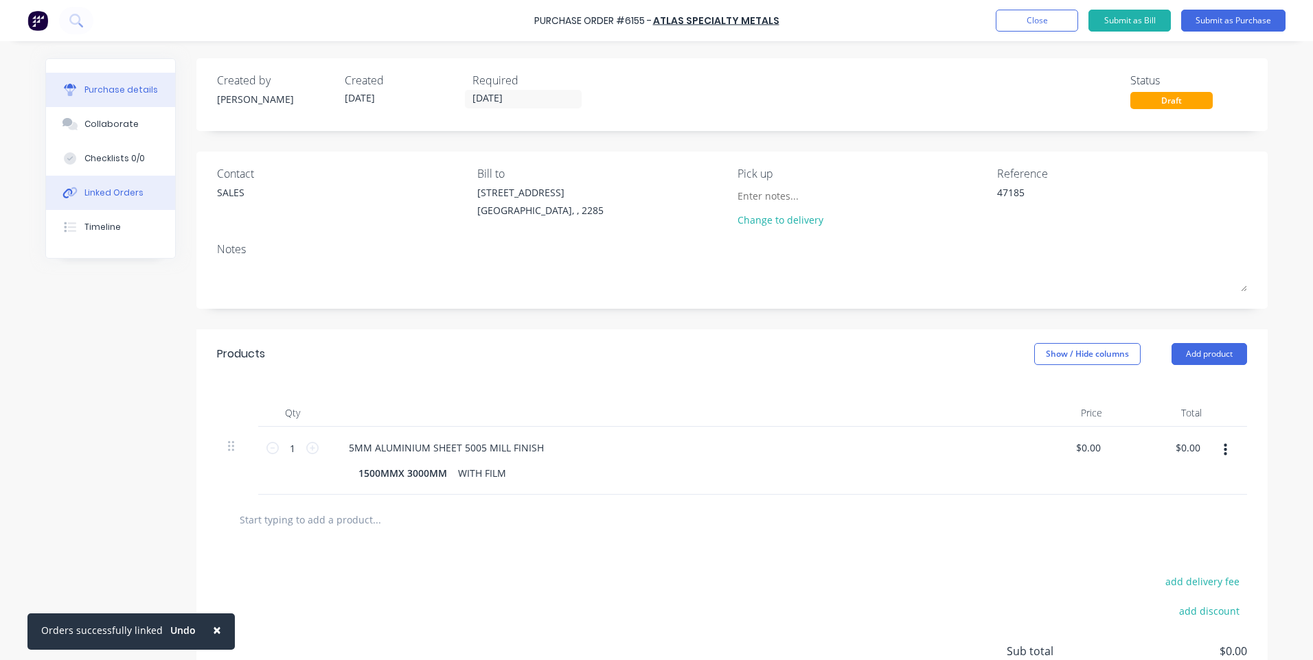
click at [84, 192] on div "Linked Orders" at bounding box center [113, 193] width 59 height 12
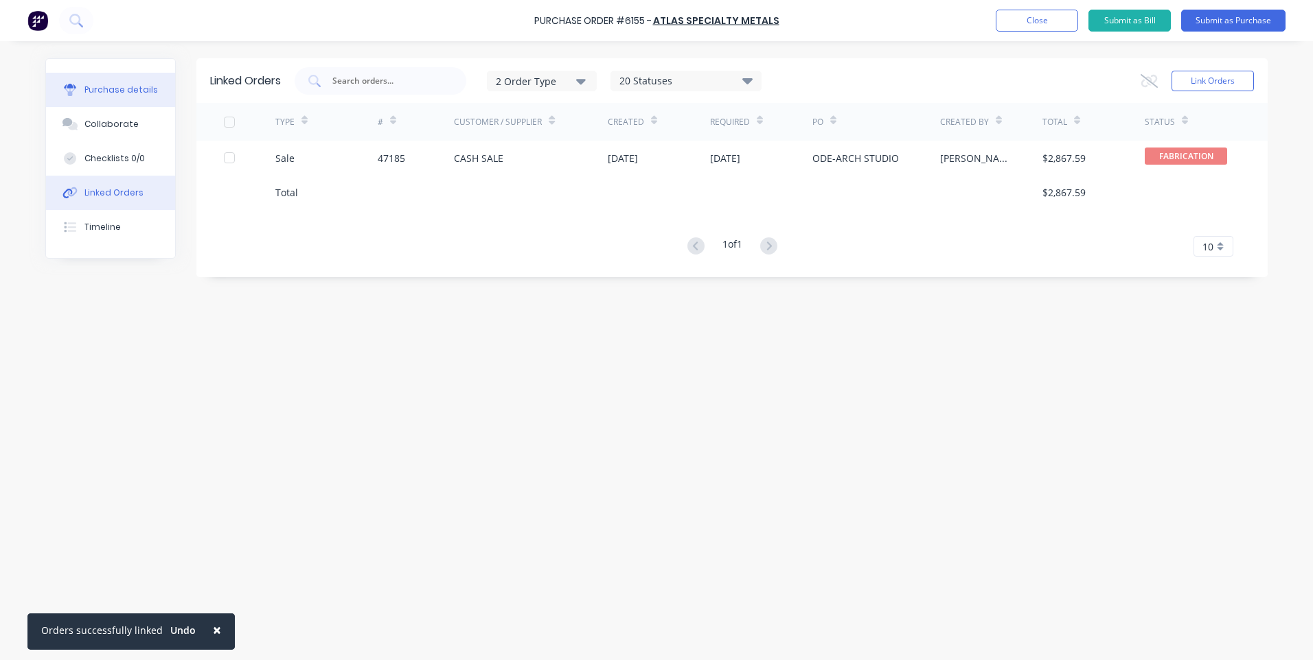
click at [97, 91] on div "Purchase details" at bounding box center [120, 90] width 73 height 12
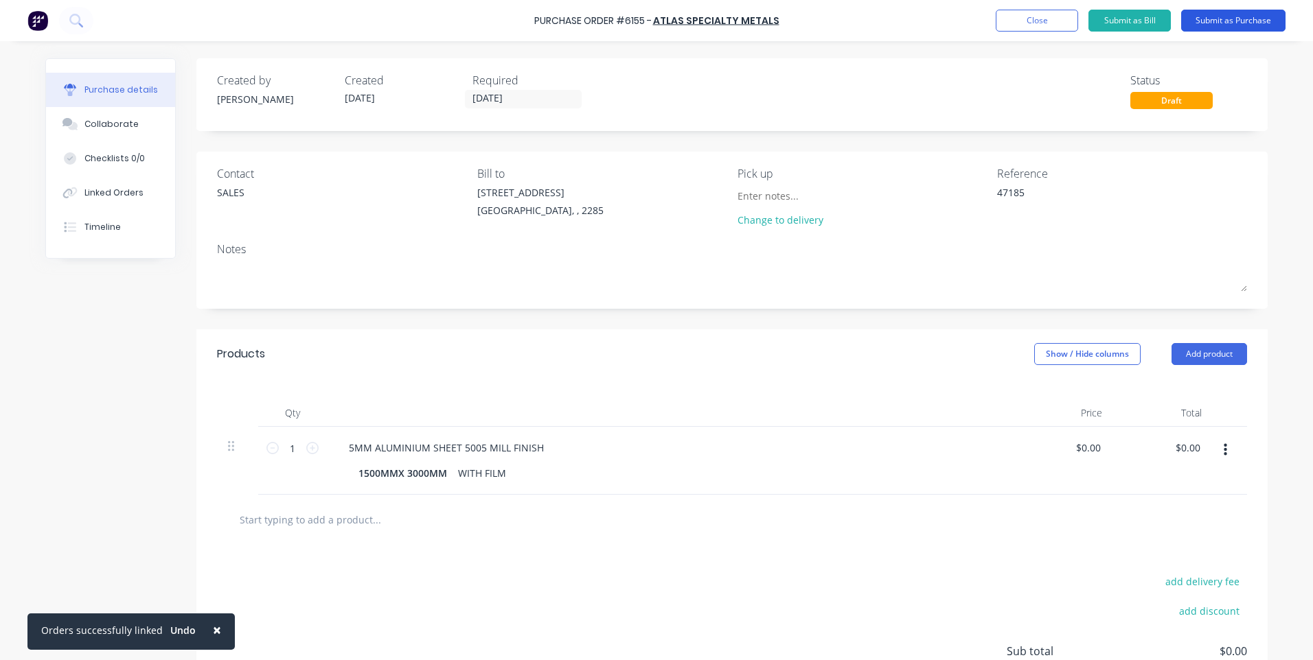
click at [1241, 19] on button "Submit as Purchase" at bounding box center [1233, 21] width 104 height 22
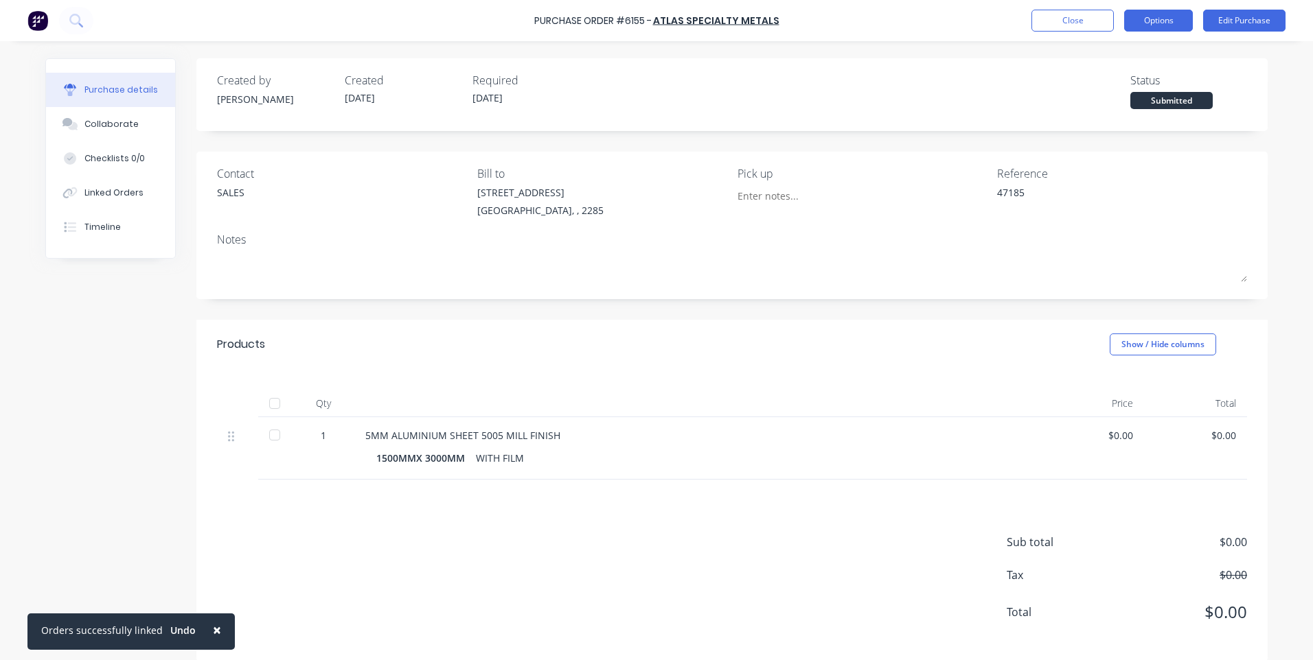
click at [1158, 21] on button "Options" at bounding box center [1158, 21] width 69 height 22
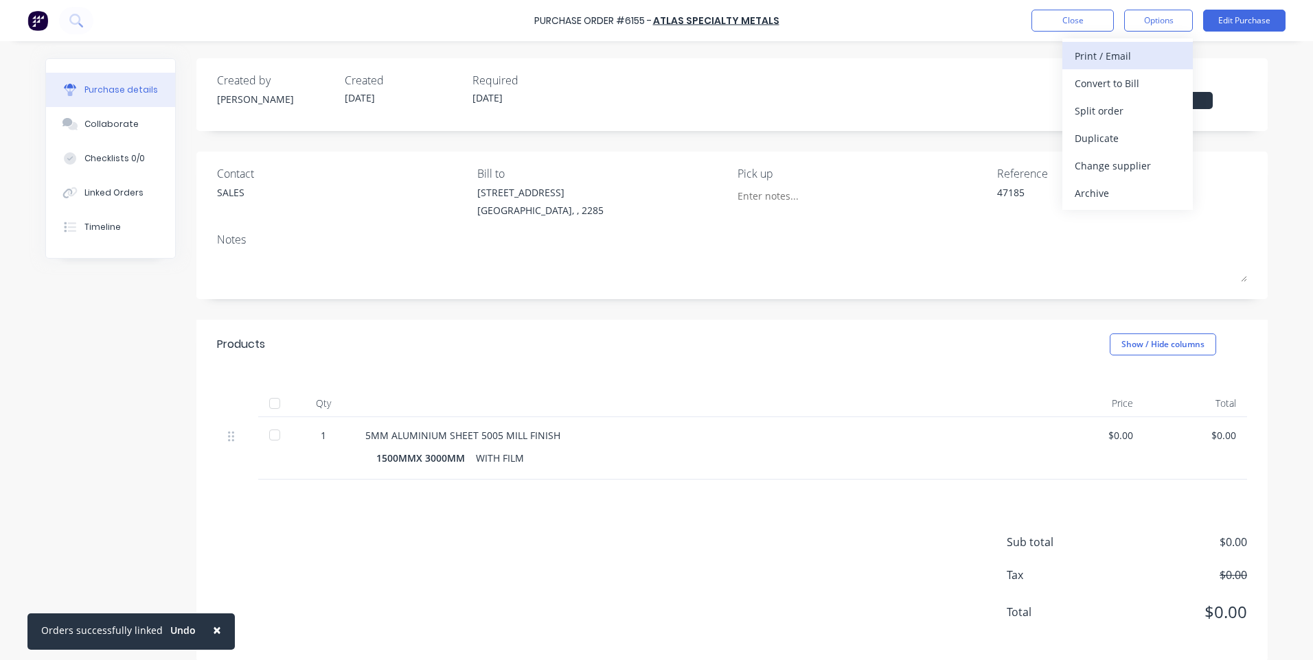
click at [1090, 58] on div "Print / Email" at bounding box center [1127, 56] width 106 height 20
click at [1099, 106] on div "Without pricing" at bounding box center [1127, 111] width 106 height 20
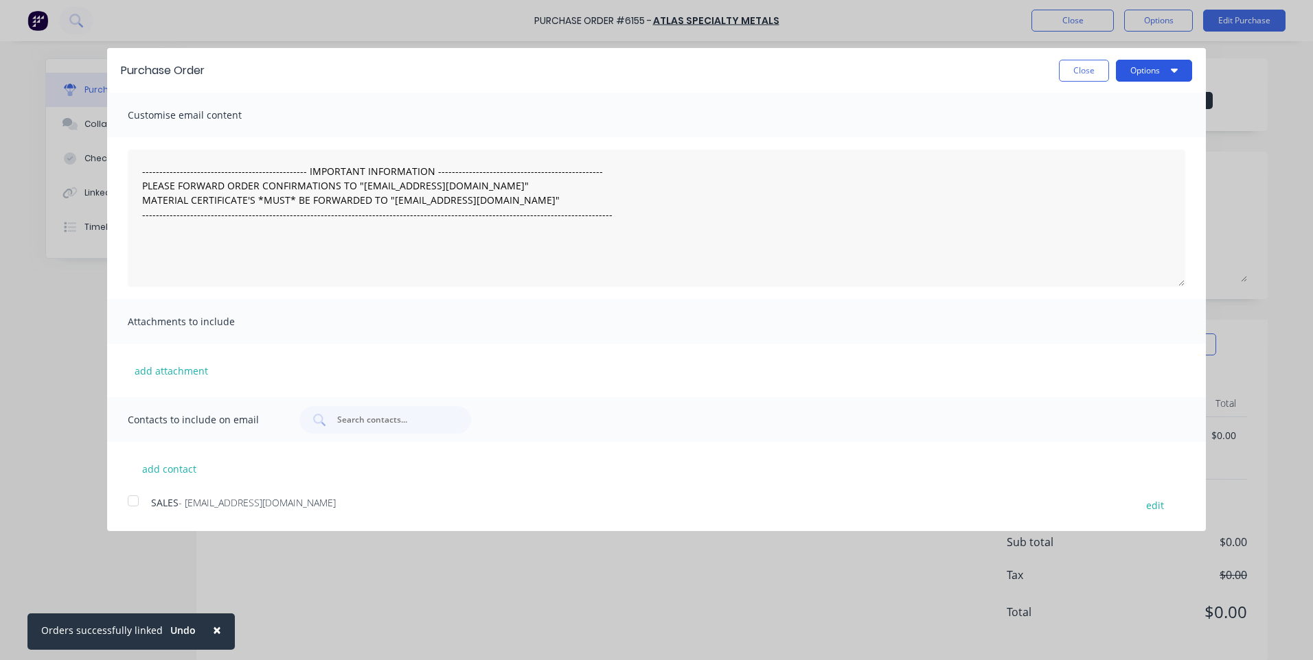
click at [1171, 72] on icon "button" at bounding box center [1174, 70] width 7 height 11
click at [1068, 111] on button "Print" at bounding box center [1126, 105] width 130 height 27
click at [1077, 71] on button "Close" at bounding box center [1084, 71] width 50 height 22
type textarea "x"
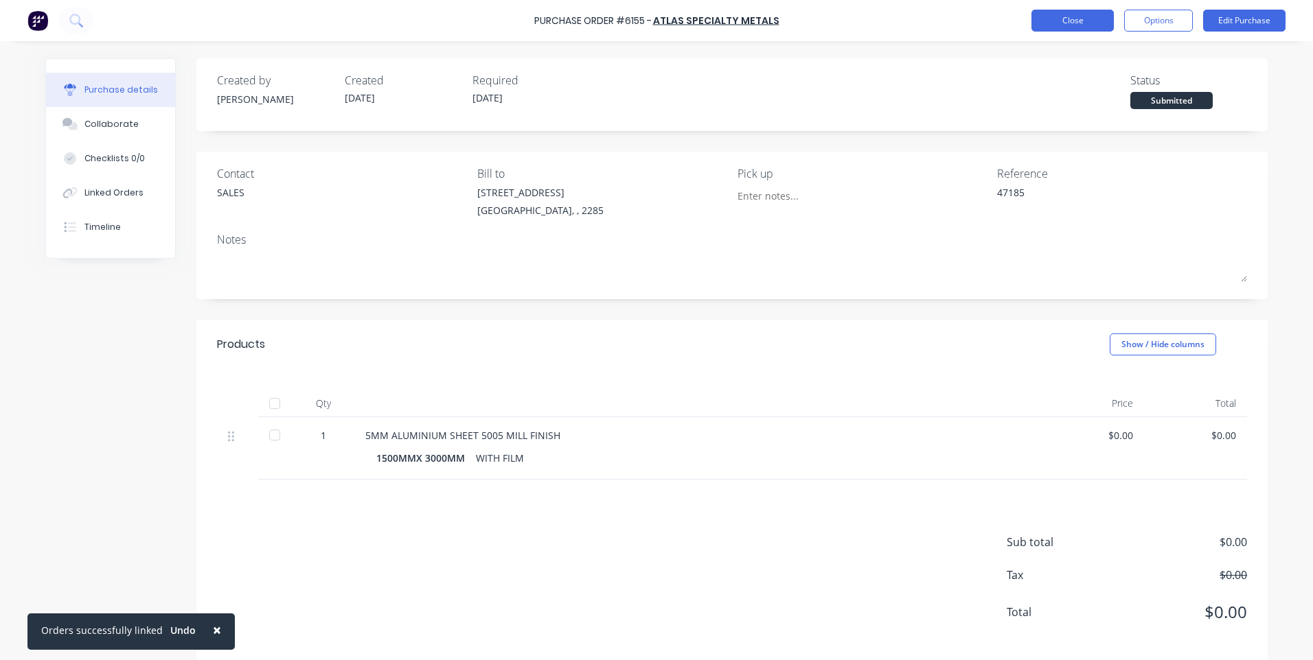
click at [1066, 15] on button "Close" at bounding box center [1072, 21] width 82 height 22
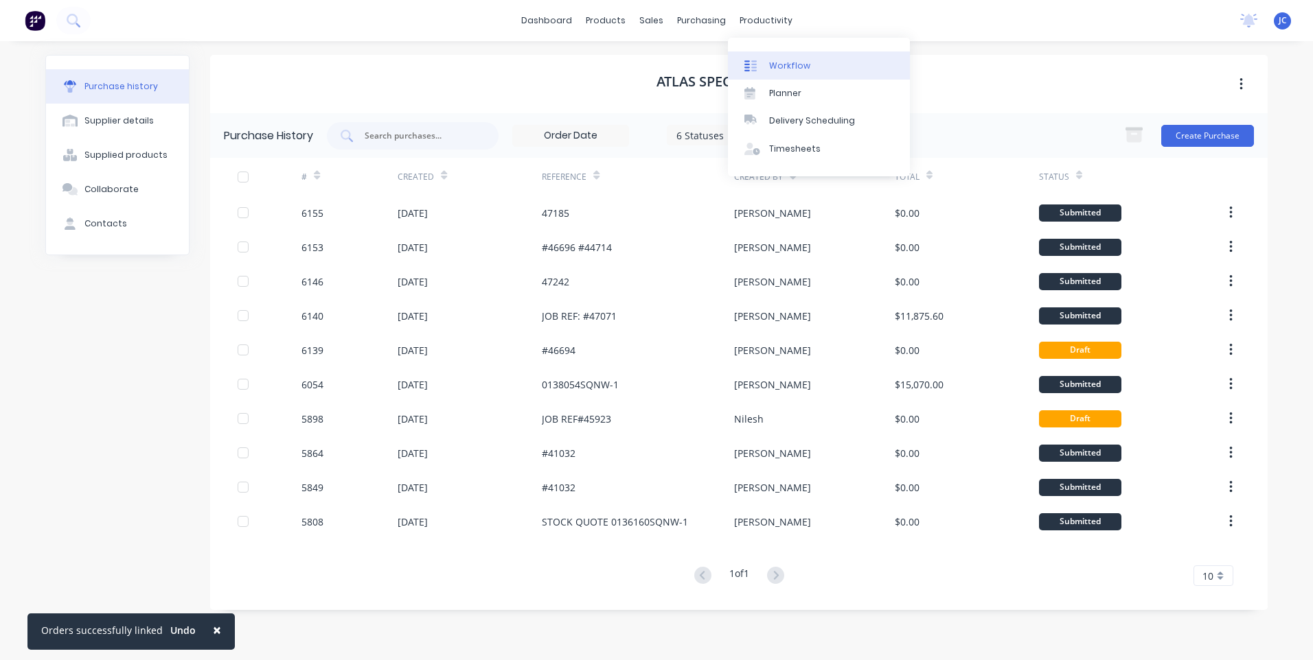
click at [774, 70] on div "Workflow" at bounding box center [789, 66] width 41 height 12
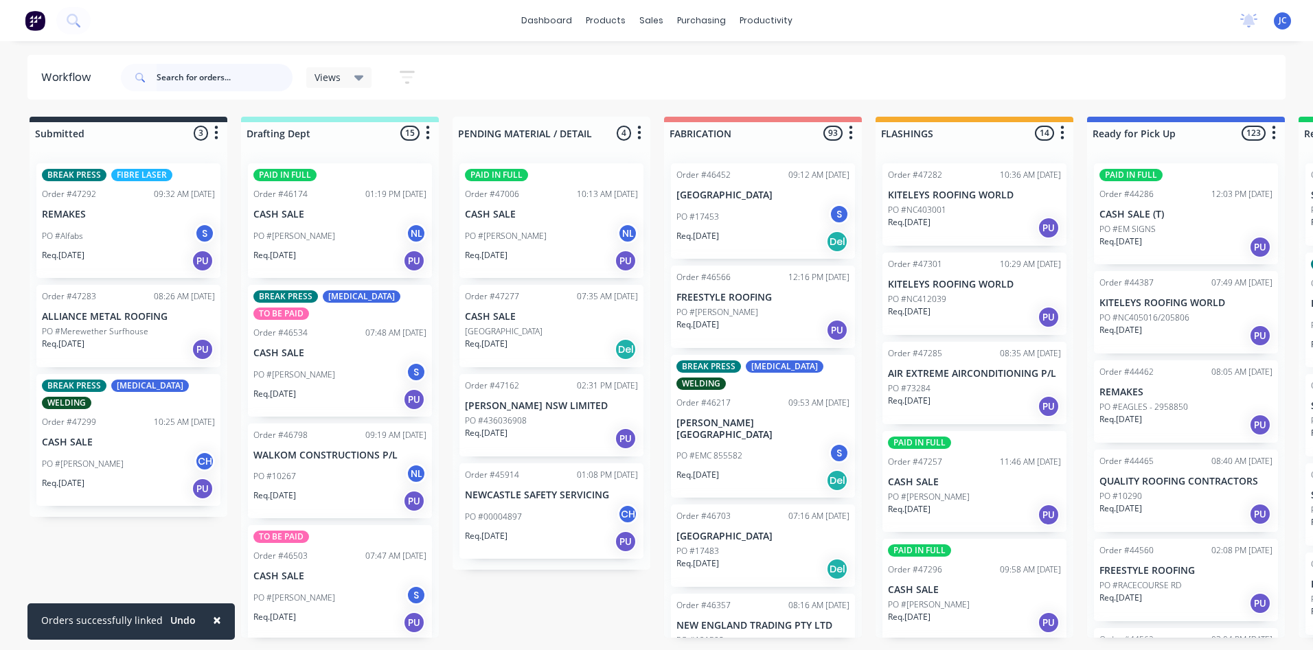
click at [199, 78] on input "text" at bounding box center [225, 77] width 136 height 27
type input "47185"
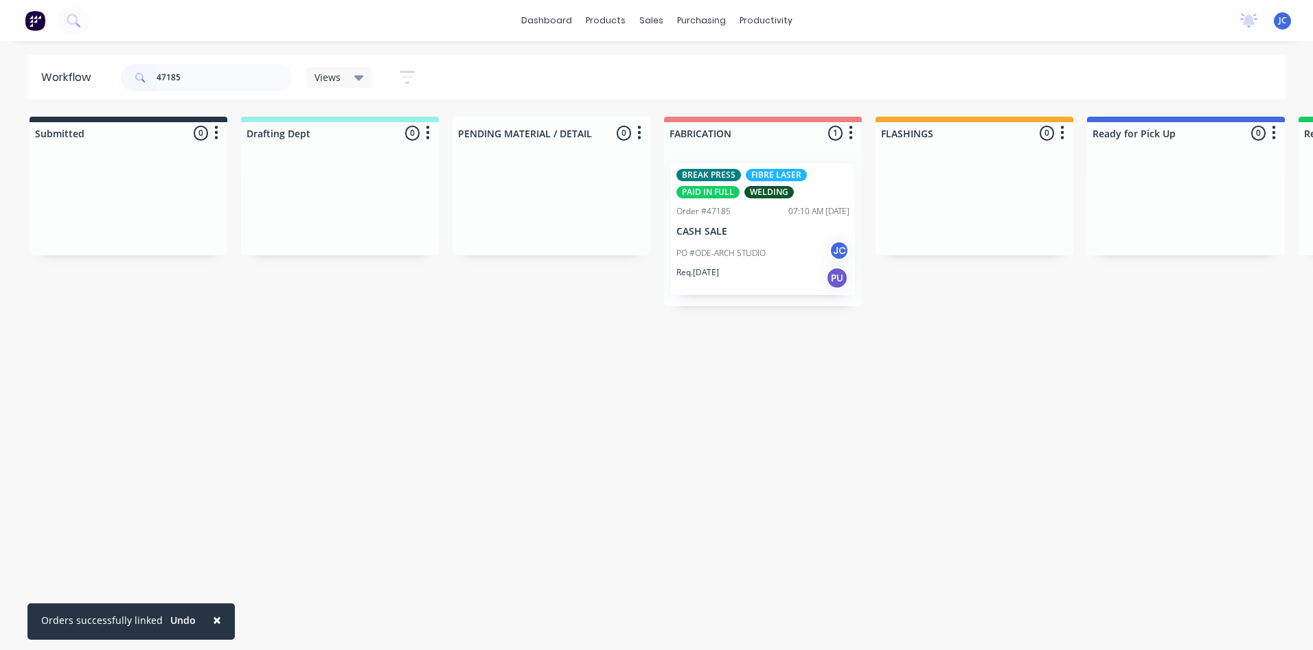
drag, startPoint x: 213, startPoint y: 620, endPoint x: 204, endPoint y: 609, distance: 14.2
click at [213, 612] on span "×" at bounding box center [217, 619] width 8 height 19
click at [154, 82] on span at bounding box center [139, 77] width 36 height 27
drag, startPoint x: 193, startPoint y: 77, endPoint x: 143, endPoint y: 71, distance: 49.7
click at [143, 71] on div "47185" at bounding box center [207, 77] width 172 height 27
